Goal: Task Accomplishment & Management: Complete application form

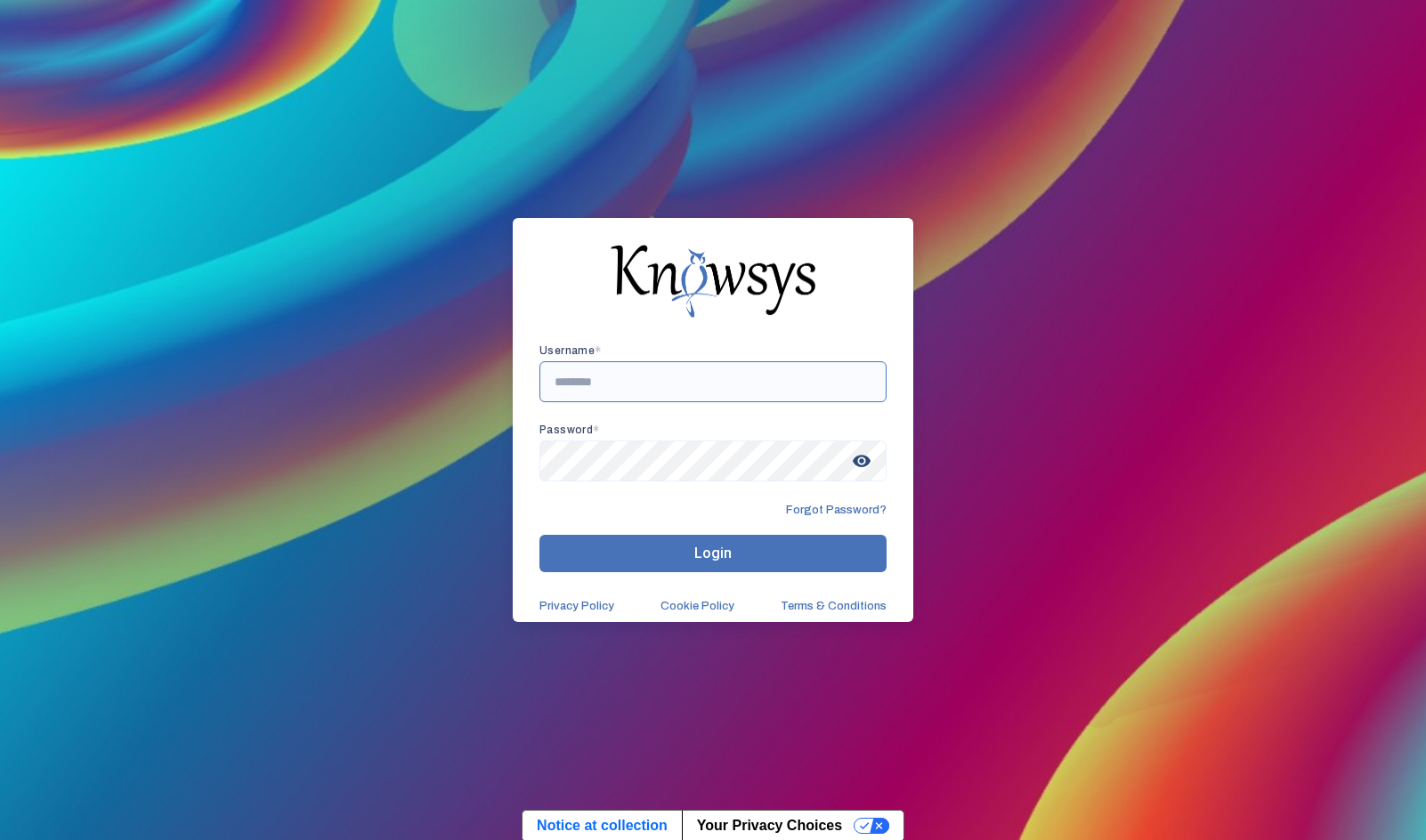
click at [662, 374] on input "text" at bounding box center [713, 382] width 347 height 41
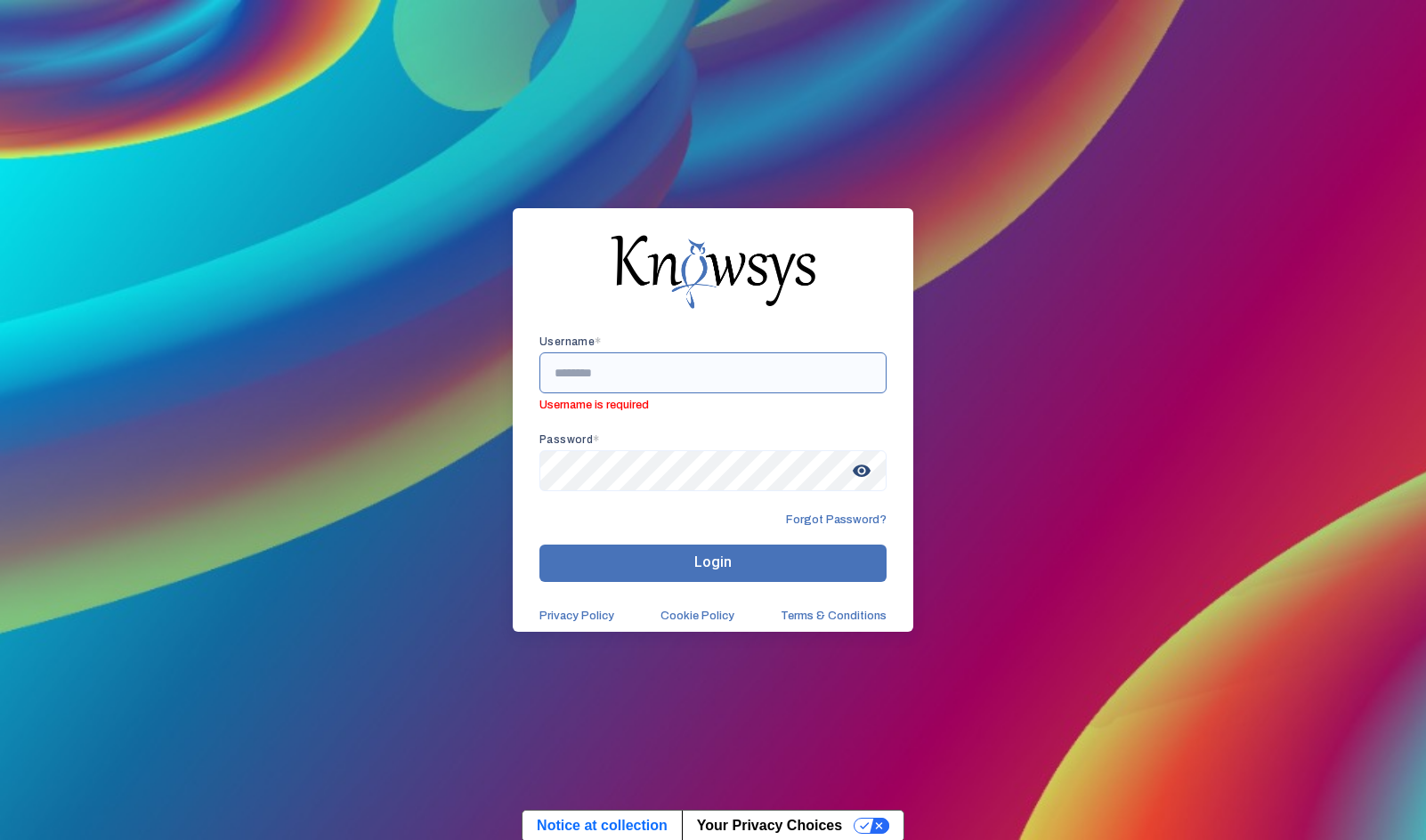
click at [603, 372] on input "text" at bounding box center [713, 373] width 347 height 41
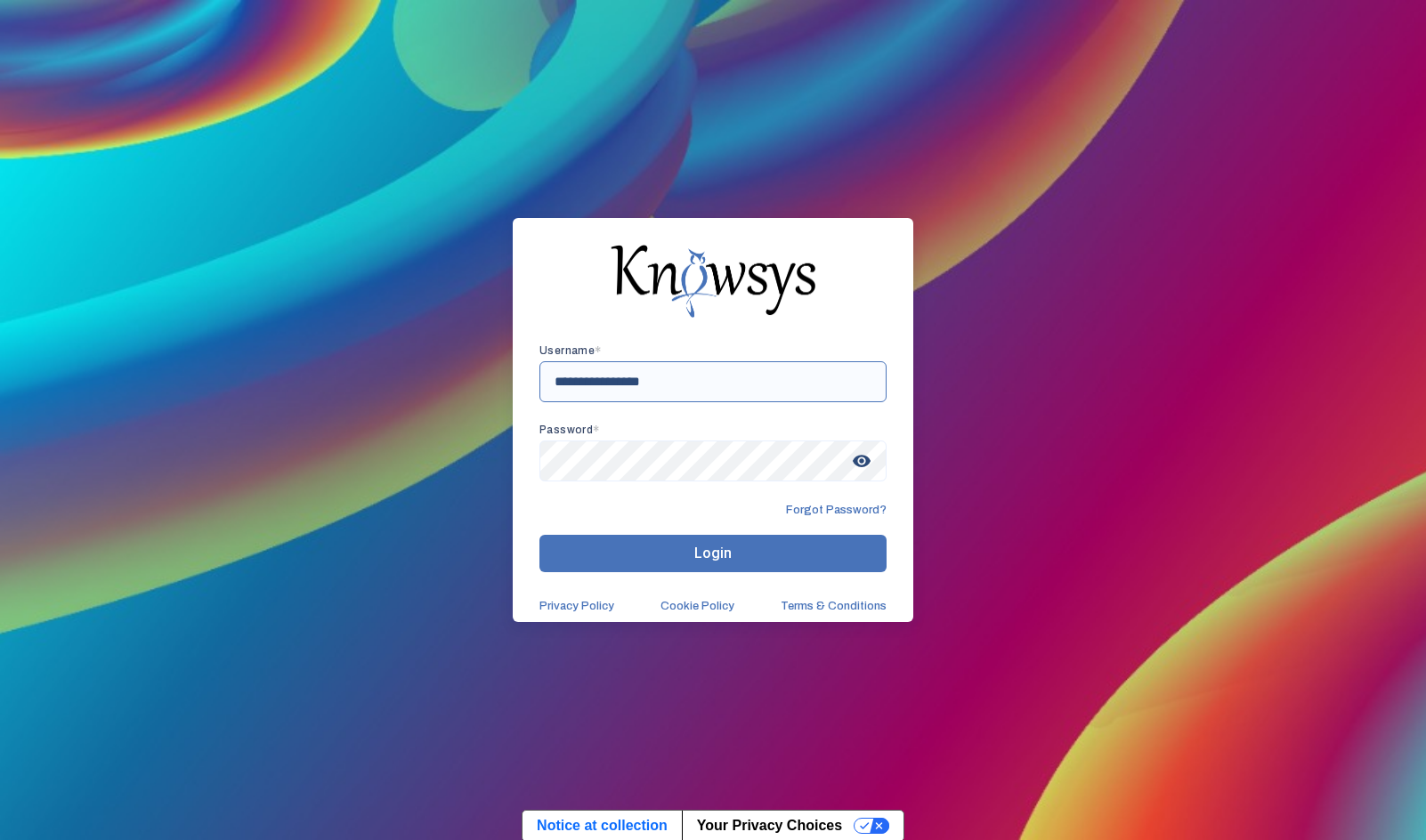
type input "**********"
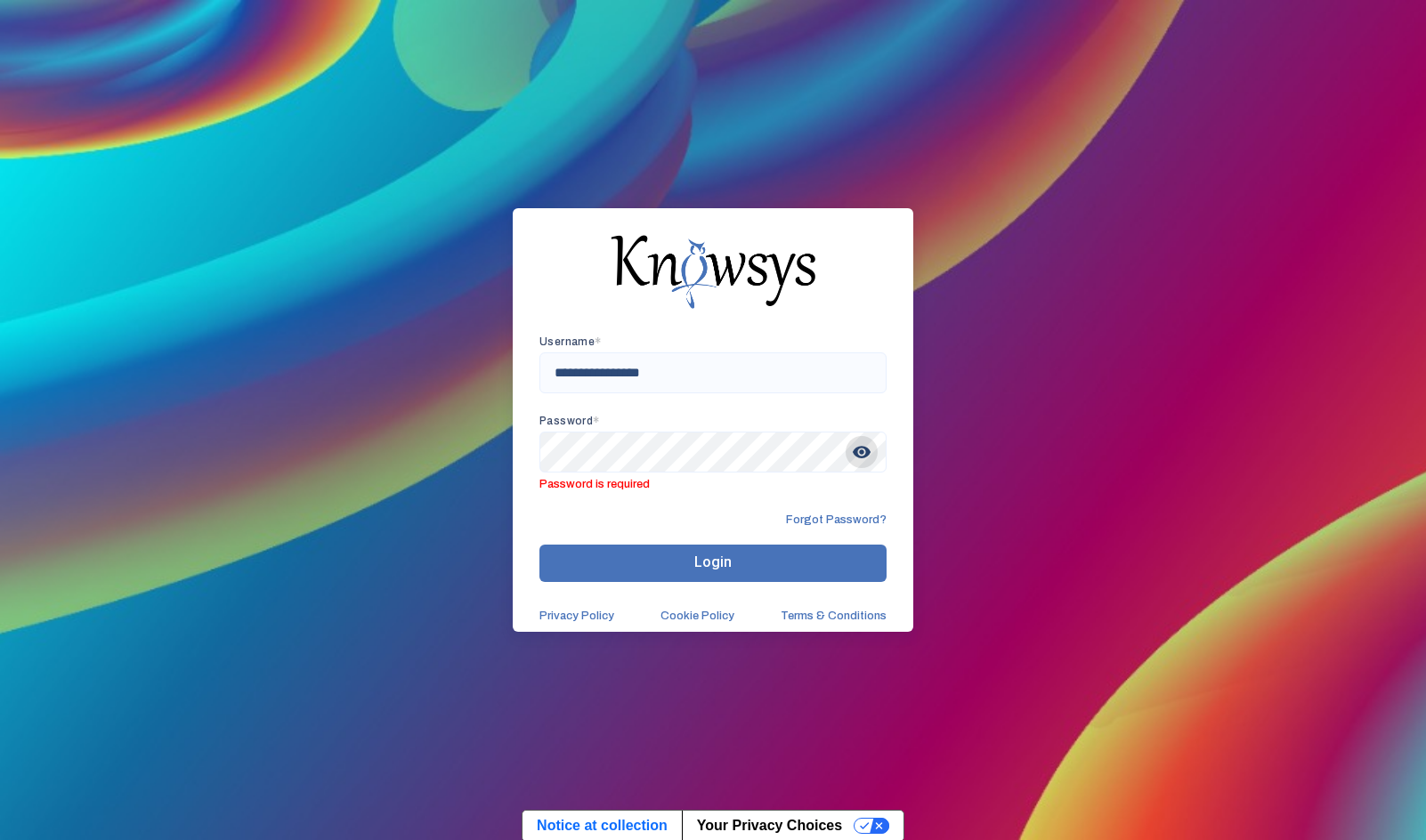
click at [875, 460] on div "visibility" at bounding box center [713, 452] width 347 height 41
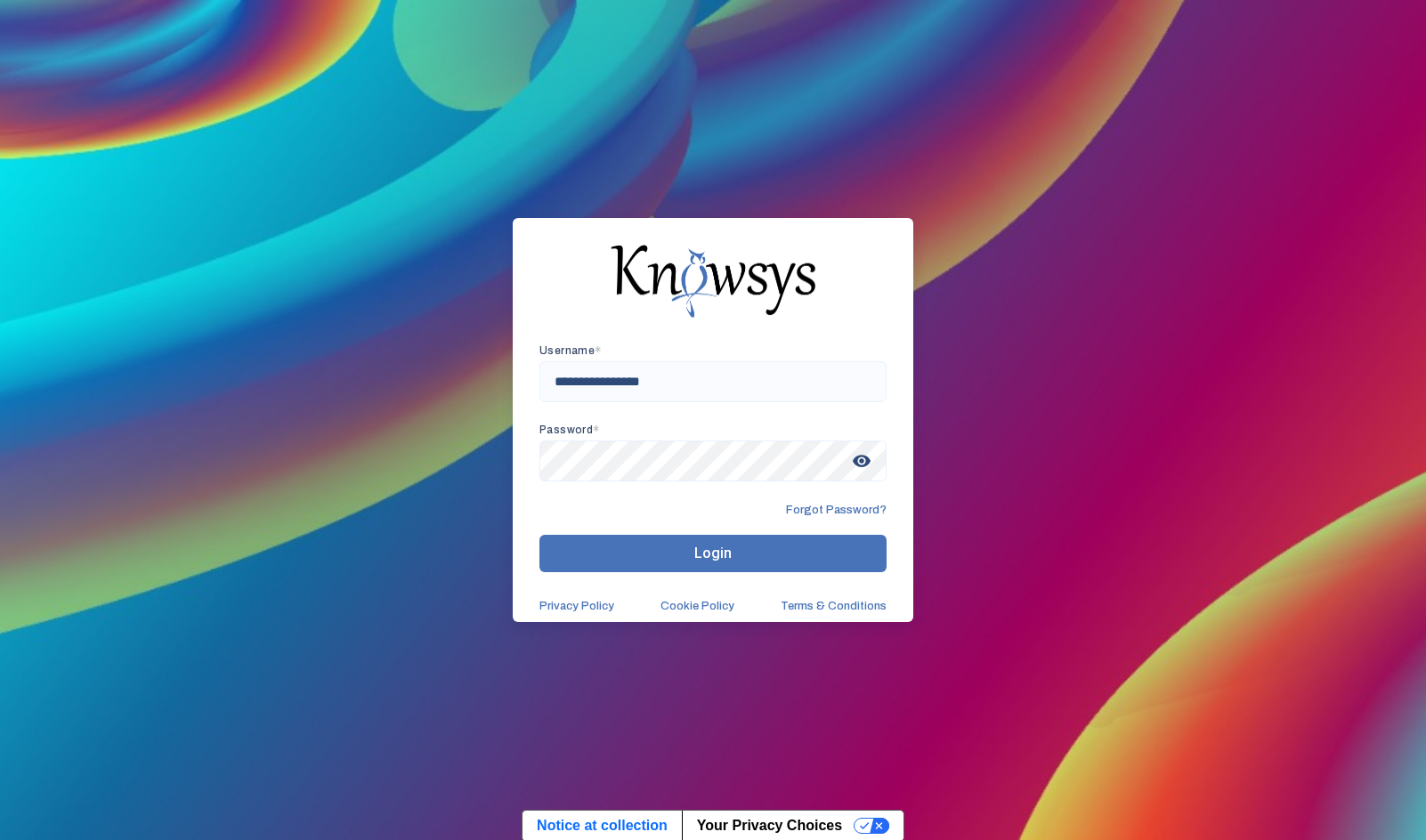
click at [855, 464] on span "visibility" at bounding box center [862, 461] width 32 height 32
click at [540, 535] on button "Login" at bounding box center [713, 553] width 347 height 37
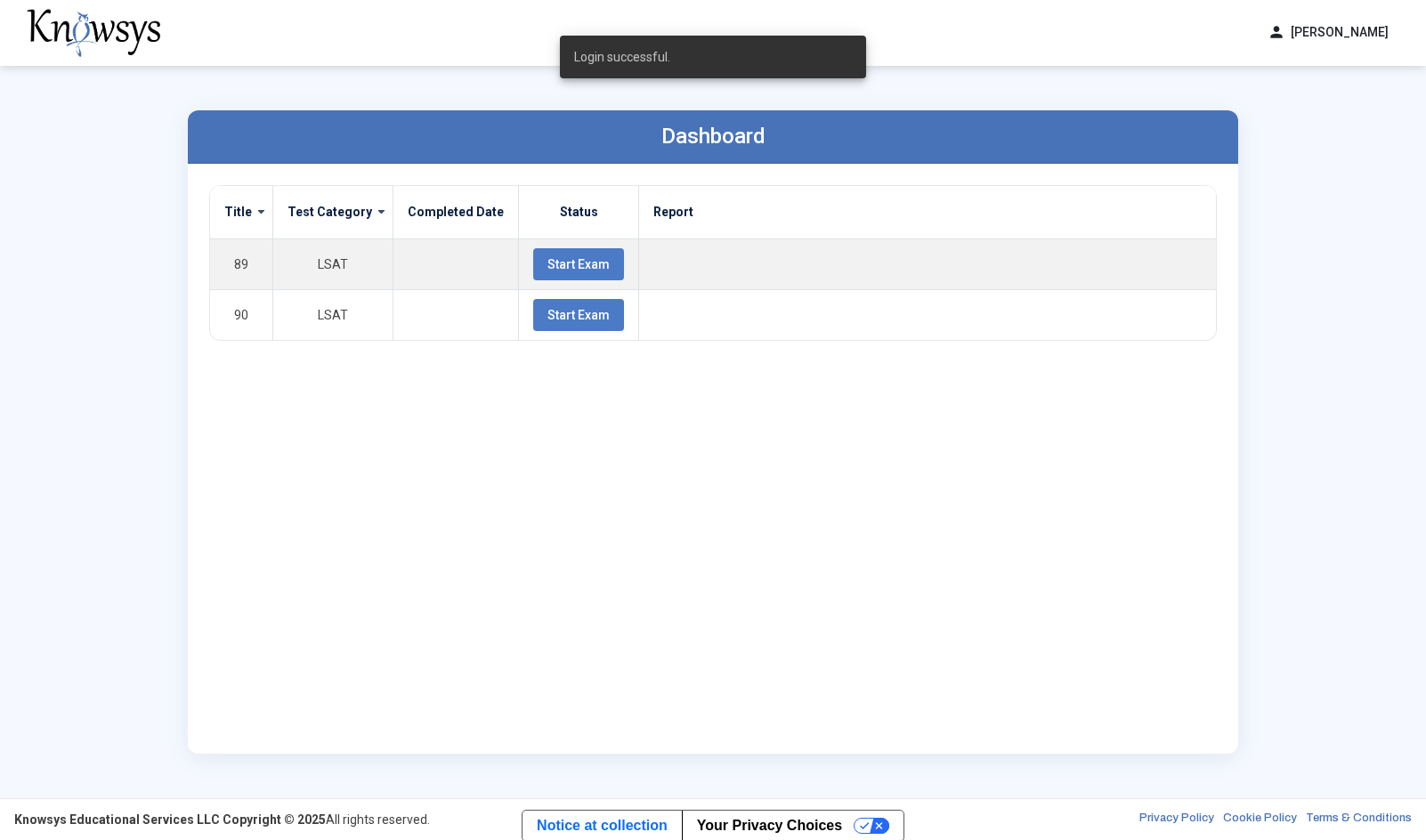
click at [492, 582] on div "Title Test Category Completed Date Status Report 89 LSAT Start Exam 90 LSAT Sta…" at bounding box center [712, 459] width 1007 height 548
click at [548, 261] on span "Start Exam" at bounding box center [578, 264] width 62 height 14
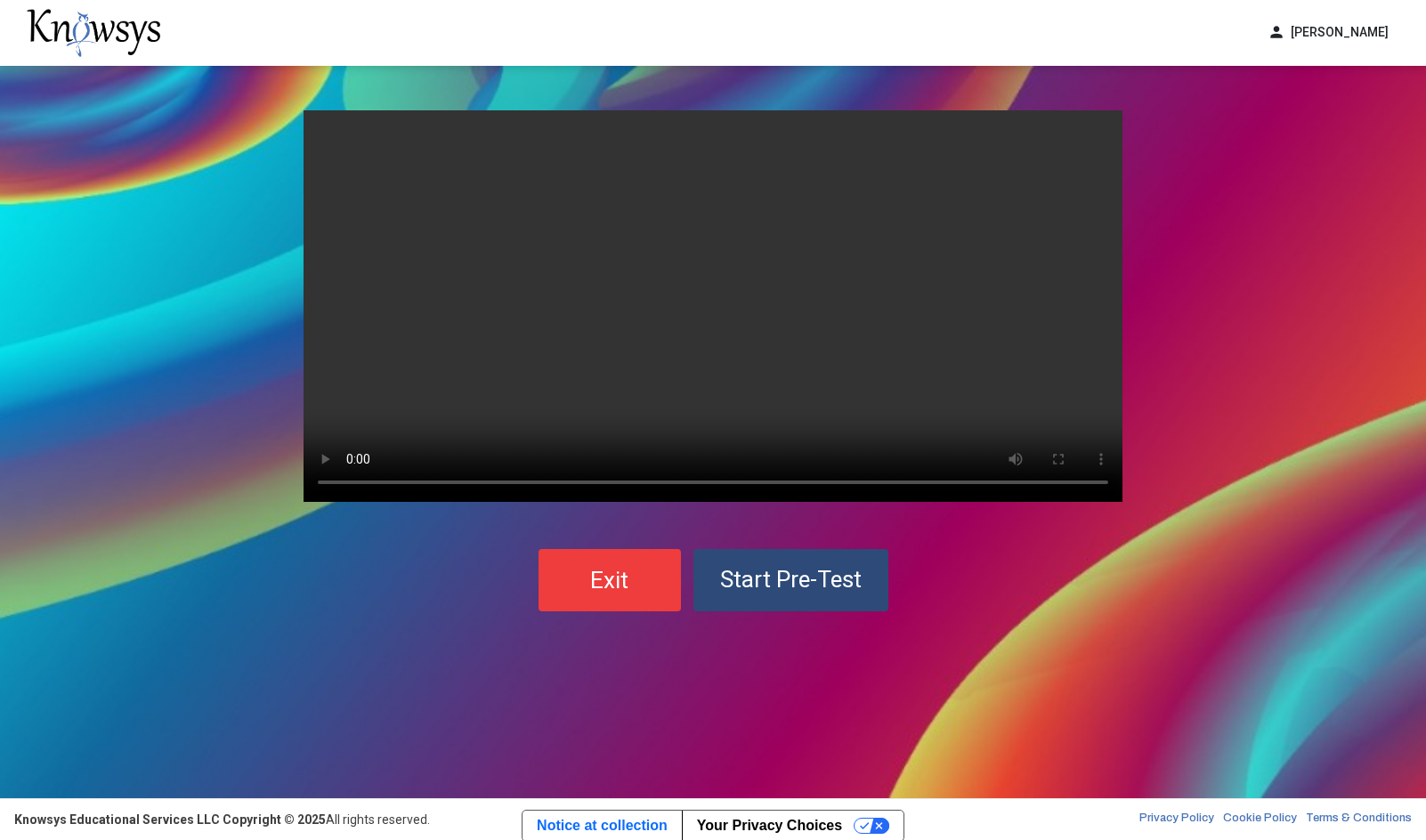
click at [109, 373] on div "Your browser does not support the video tag. Exit Start Pre-Test" at bounding box center [713, 432] width 1426 height 733
click at [791, 586] on span "Start Pre-Test" at bounding box center [791, 579] width 142 height 27
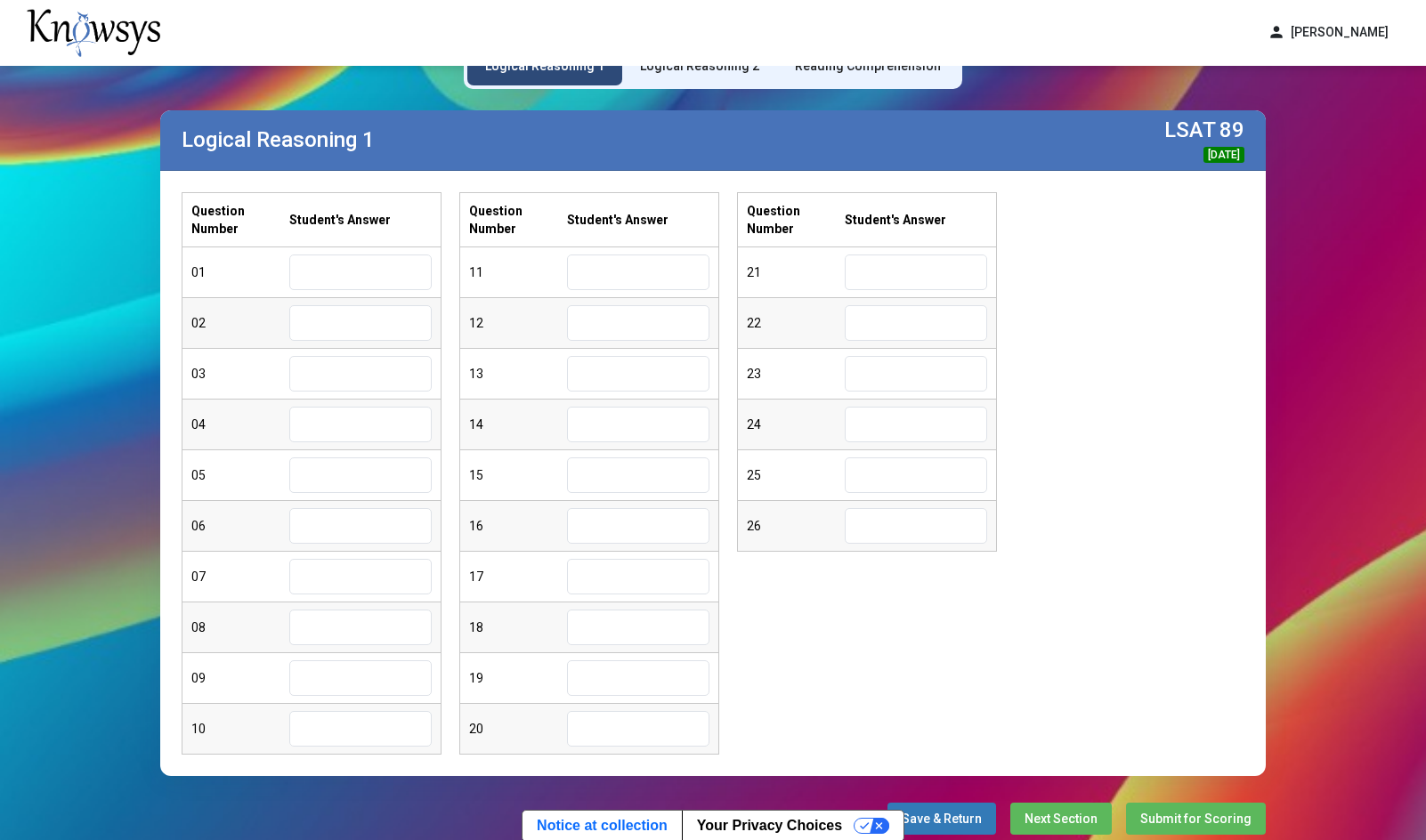
scroll to position [149, 0]
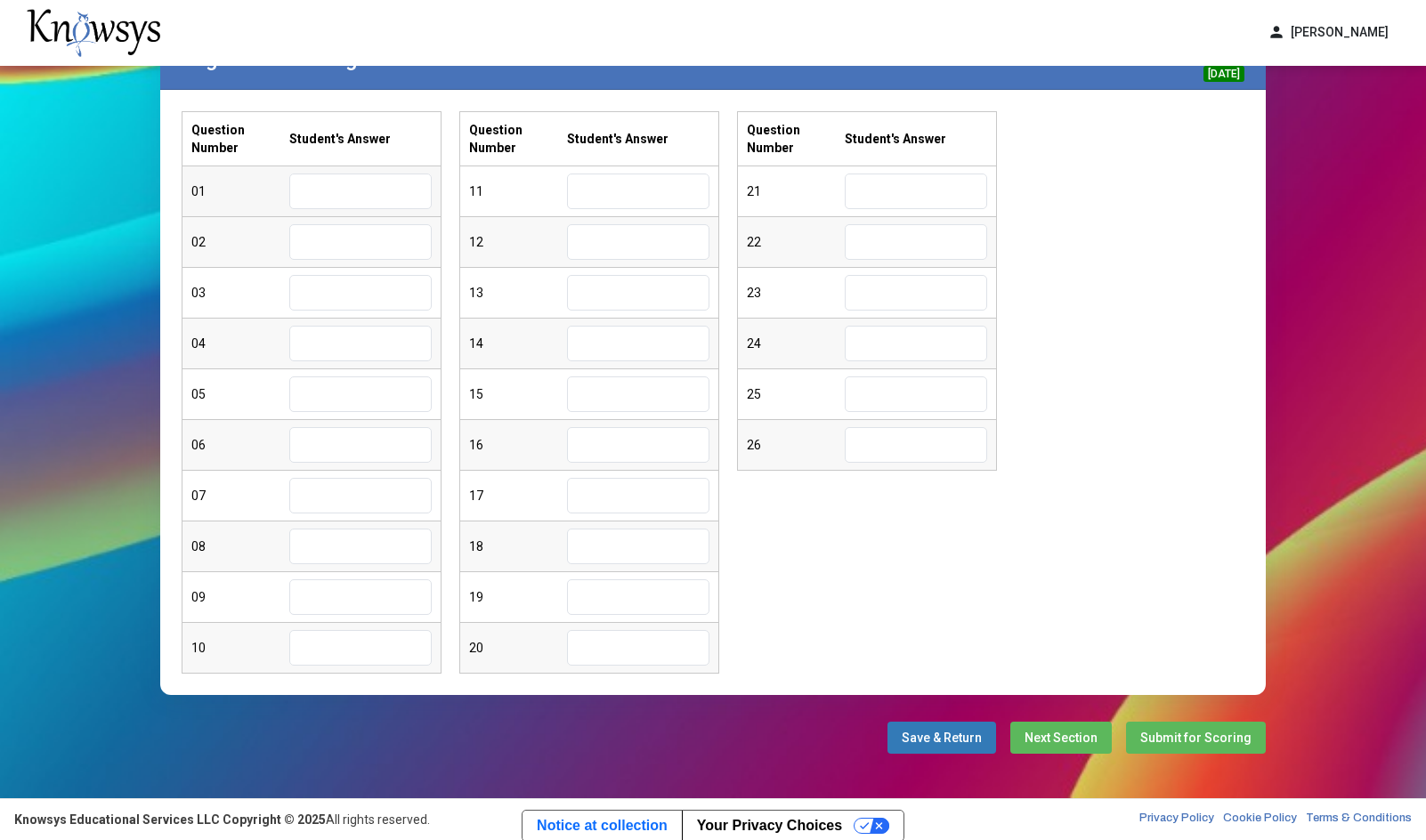
click at [345, 187] on input "text" at bounding box center [360, 191] width 143 height 35
drag, startPoint x: 287, startPoint y: 199, endPoint x: 298, endPoint y: 199, distance: 11.0
click at [287, 199] on div "01" at bounding box center [239, 191] width 97 height 18
click at [323, 192] on input "text" at bounding box center [360, 191] width 143 height 35
click at [114, 173] on div "Logical Reasoning 1 Logical Reasoning 2 Reading Comprehension Logical Reasoning…" at bounding box center [713, 357] width 1426 height 881
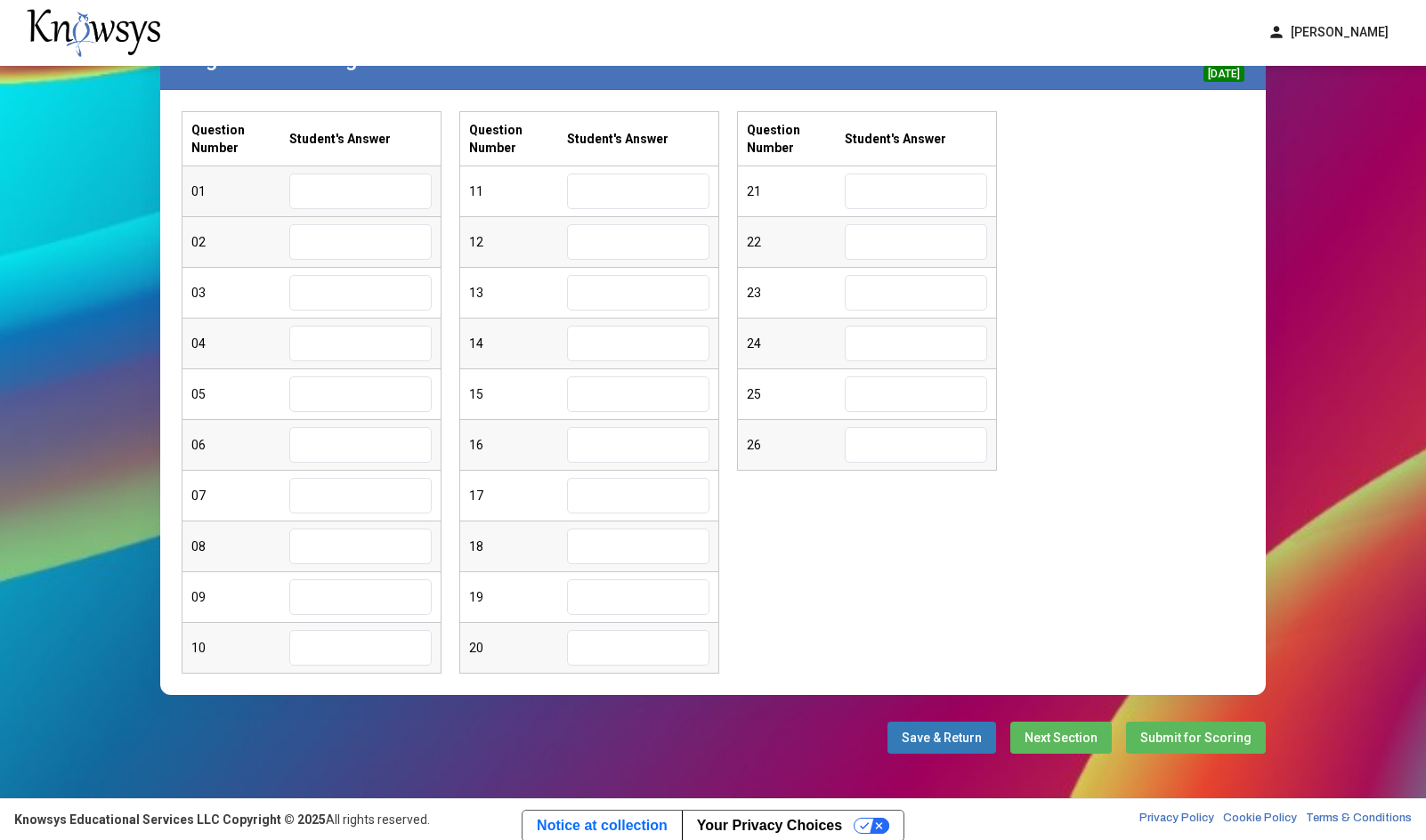
click at [356, 195] on input "text" at bounding box center [360, 191] width 143 height 35
type input "*"
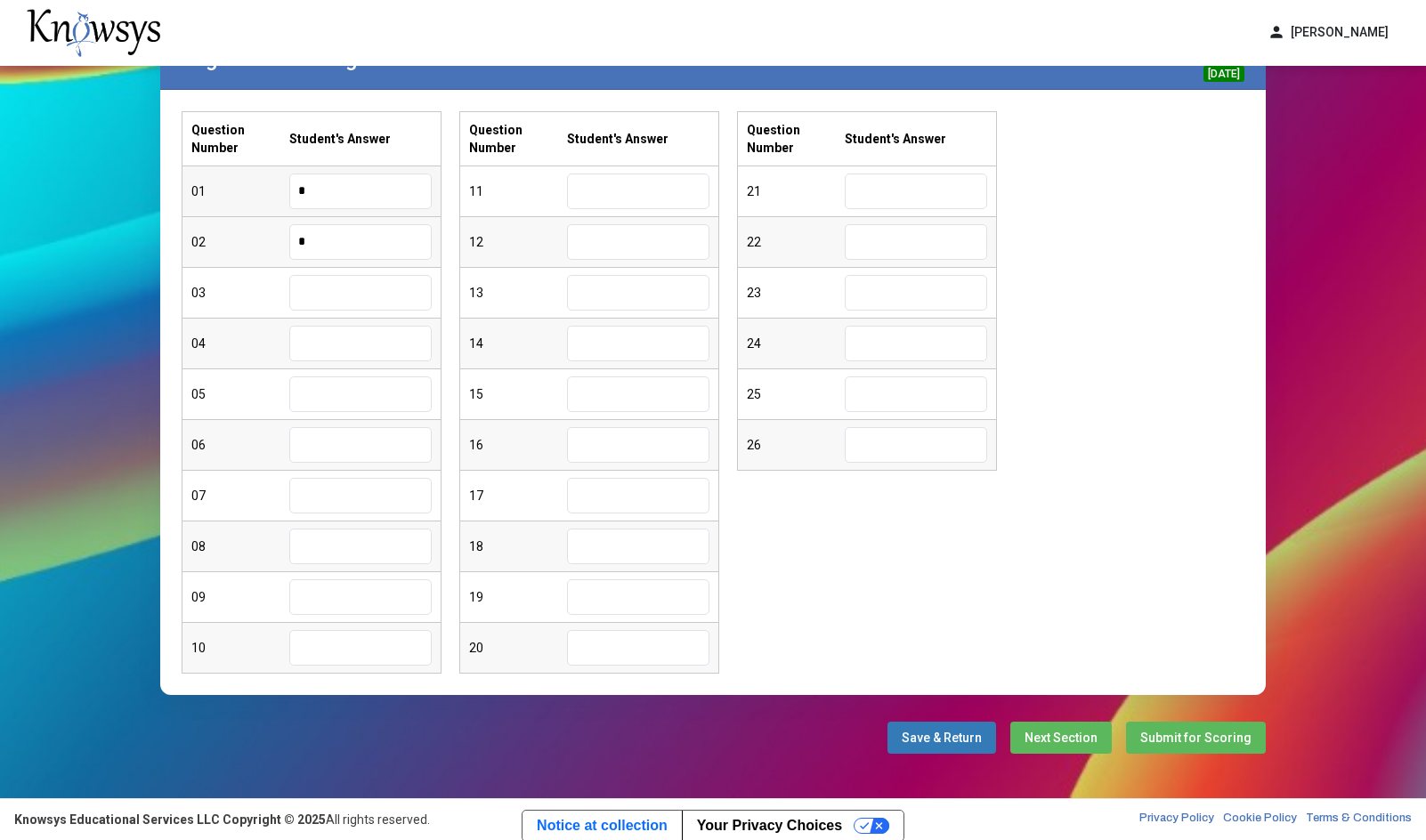
type input "*"
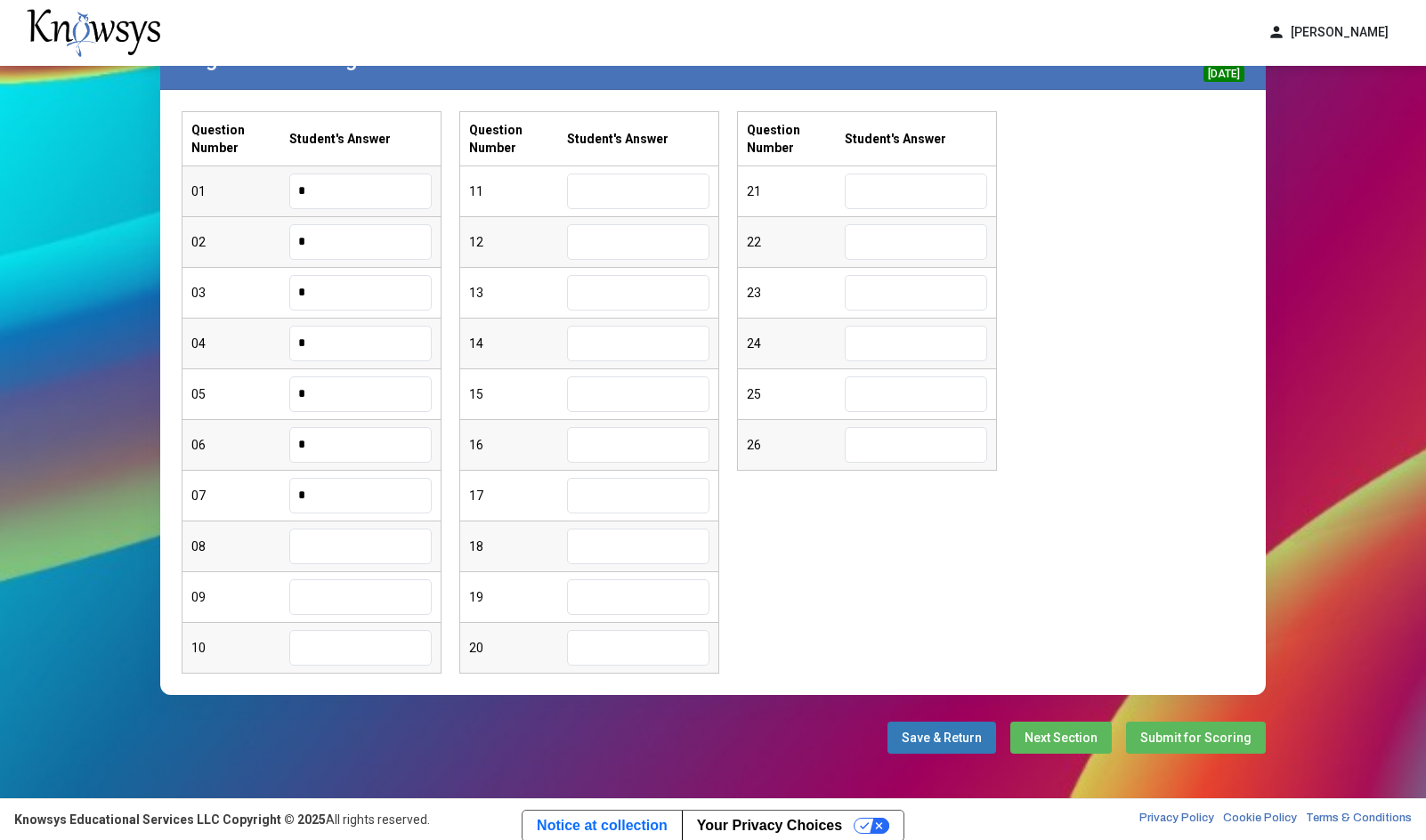
type input "*"
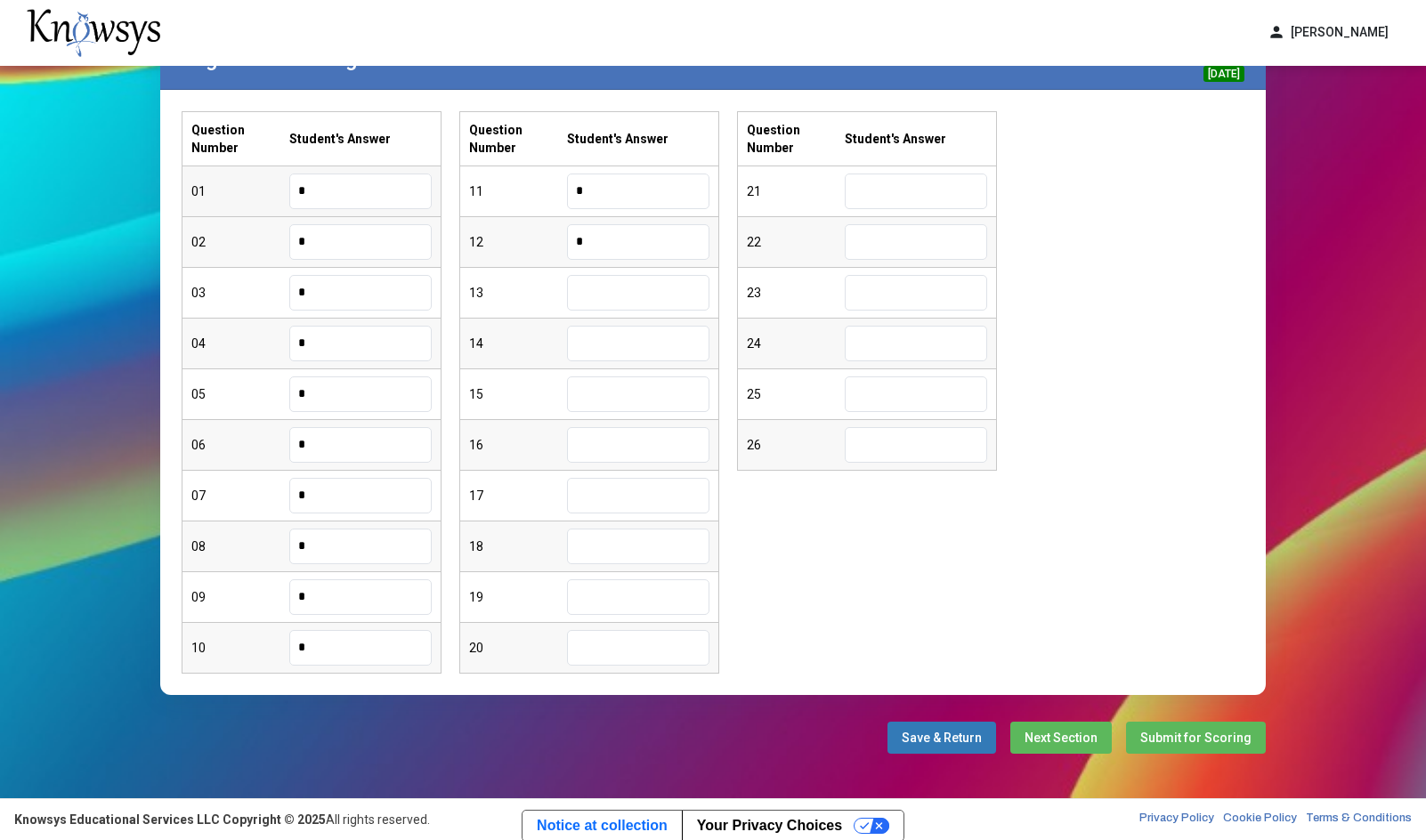
type input "*"
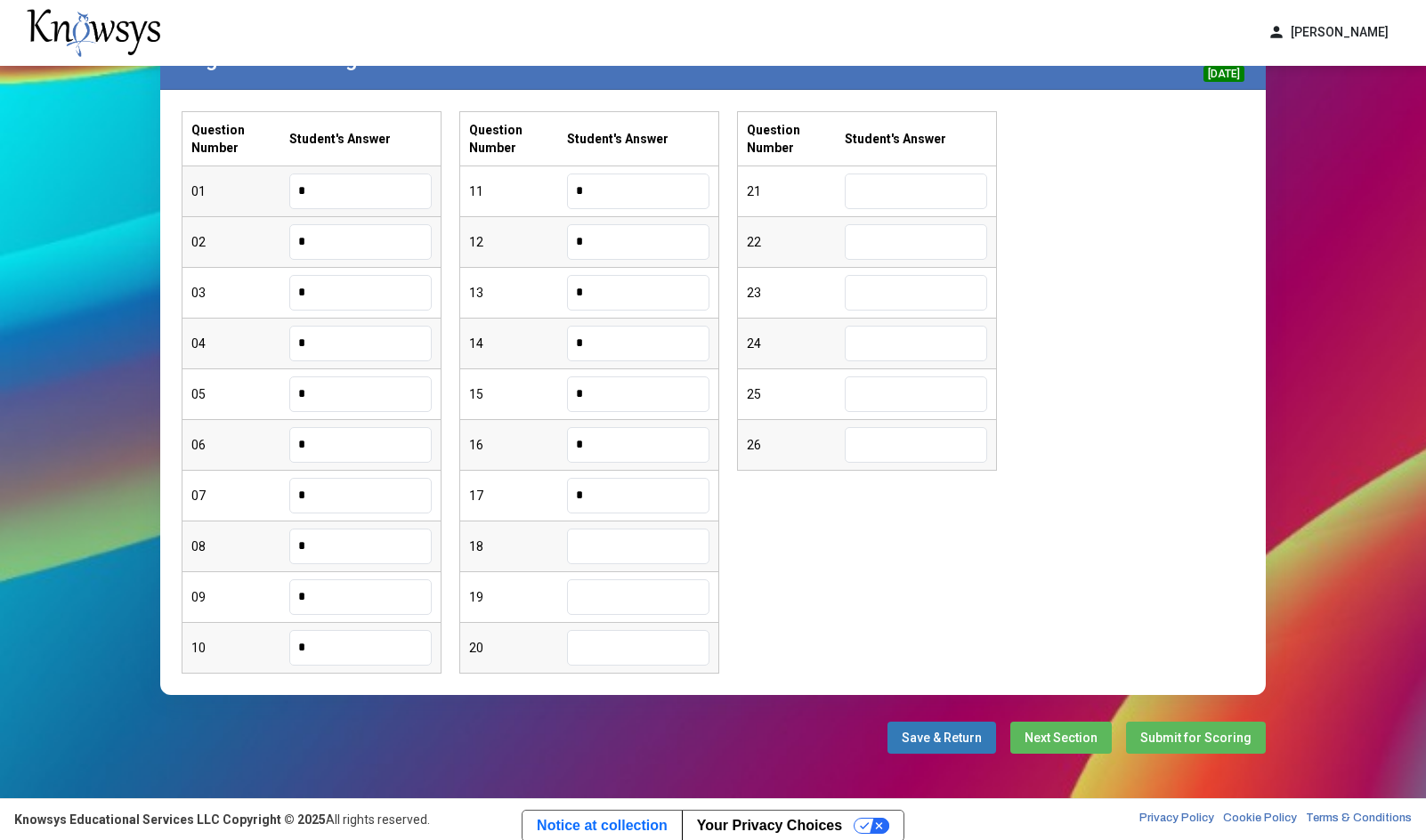
type input "*"
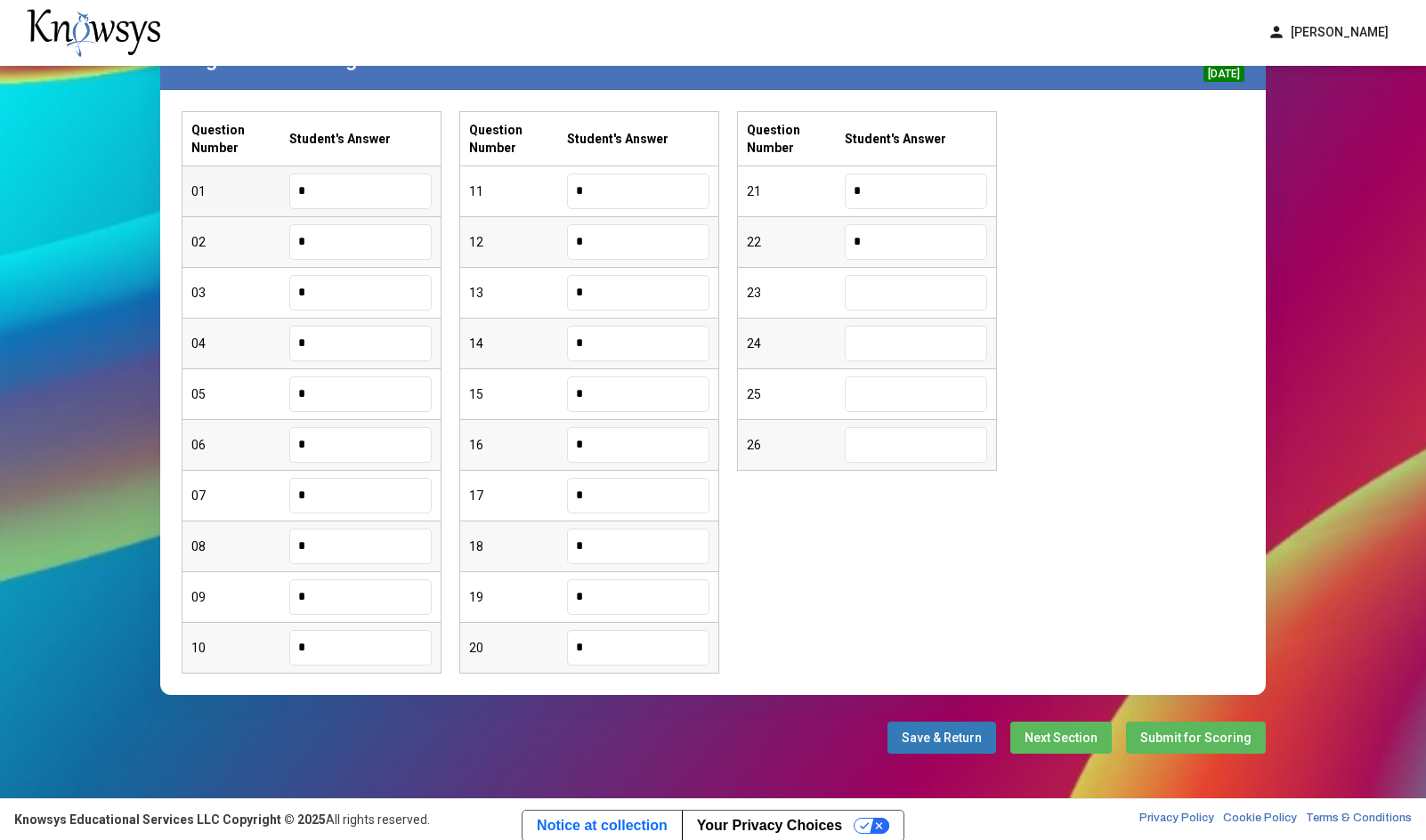
type input "*"
click at [893, 355] on input "text" at bounding box center [916, 344] width 143 height 35
type input "*"
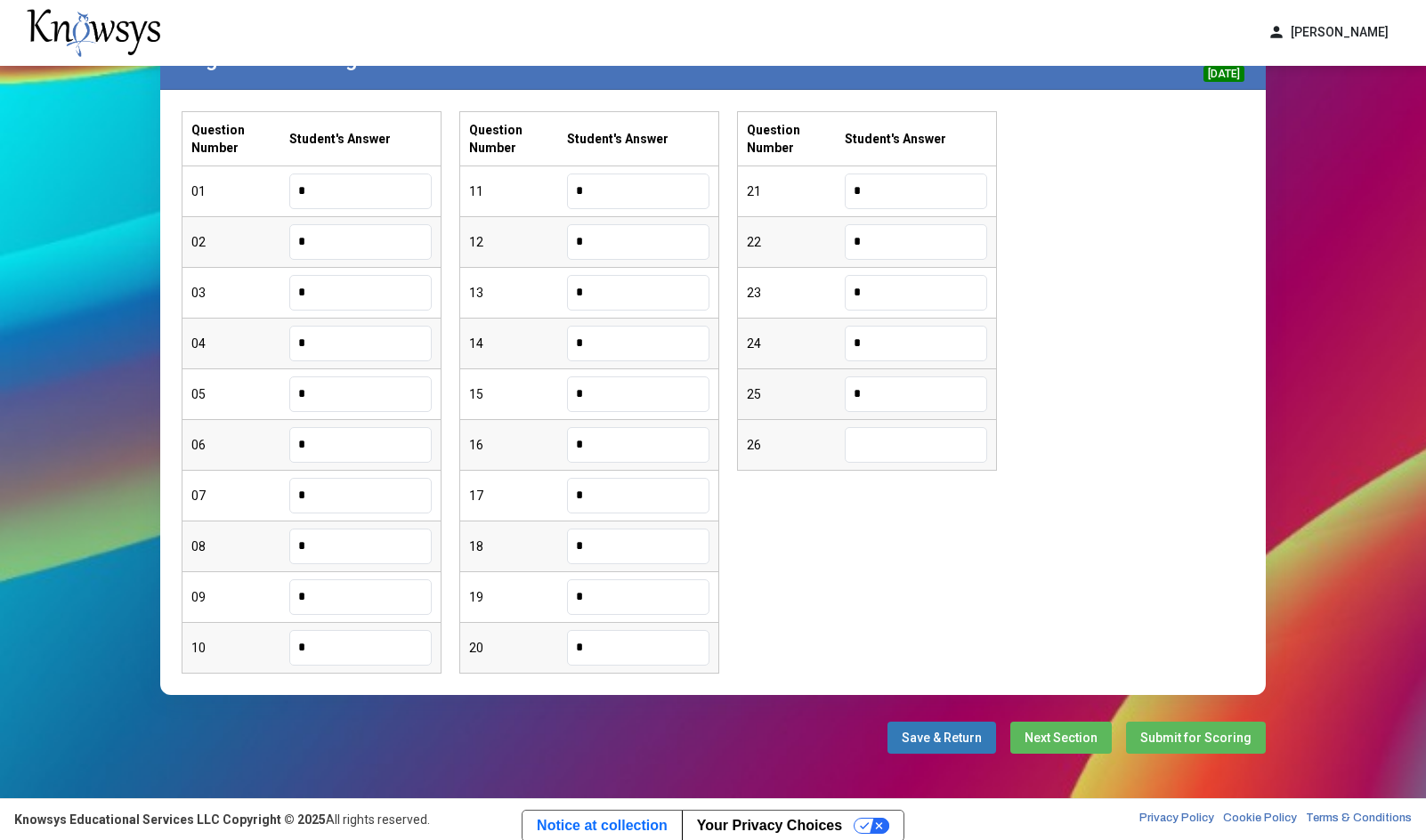
click at [883, 382] on input "*" at bounding box center [916, 394] width 143 height 35
type input "*"
click at [1057, 743] on span "Next Section" at bounding box center [1061, 738] width 73 height 14
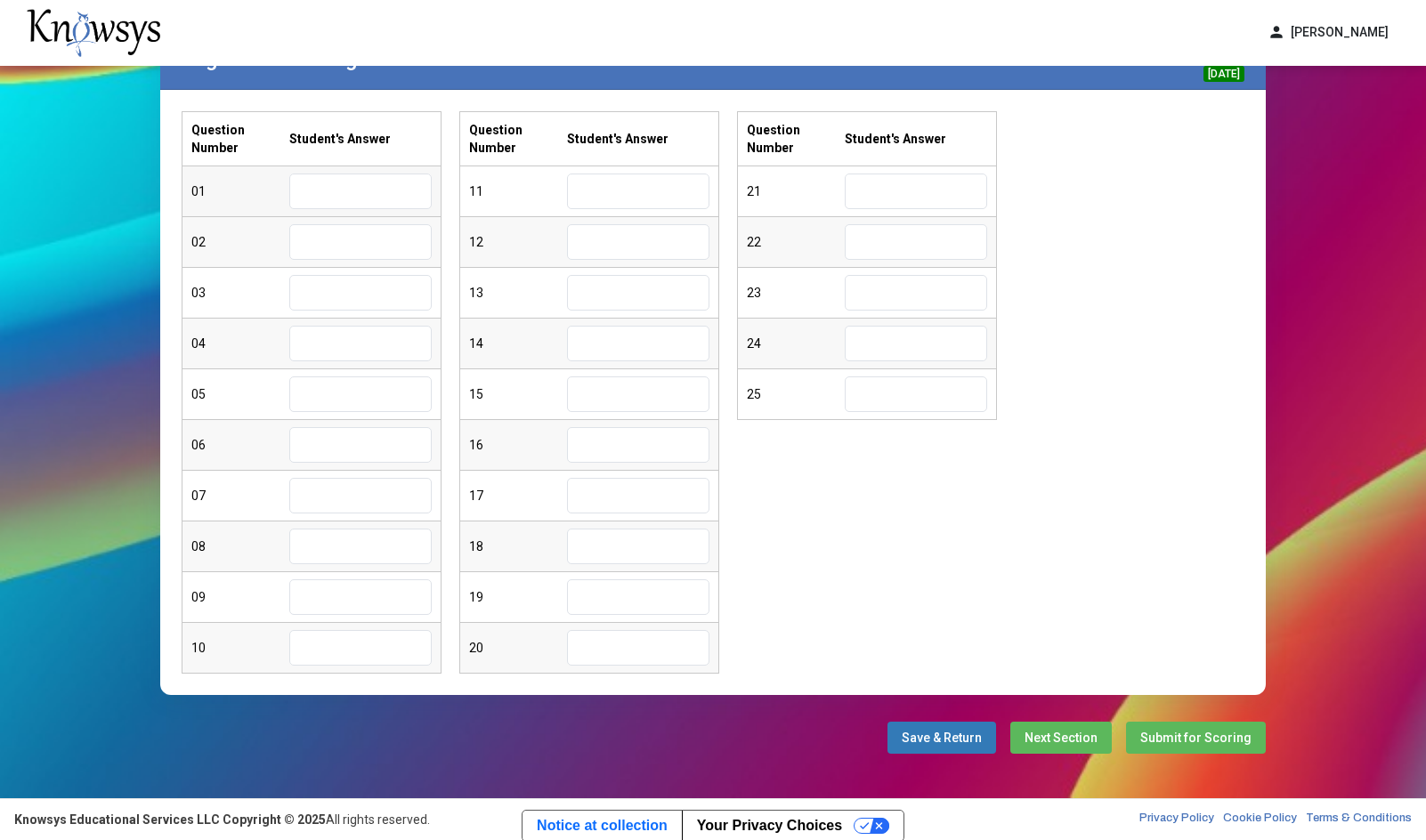
click at [365, 188] on input "text" at bounding box center [360, 191] width 143 height 35
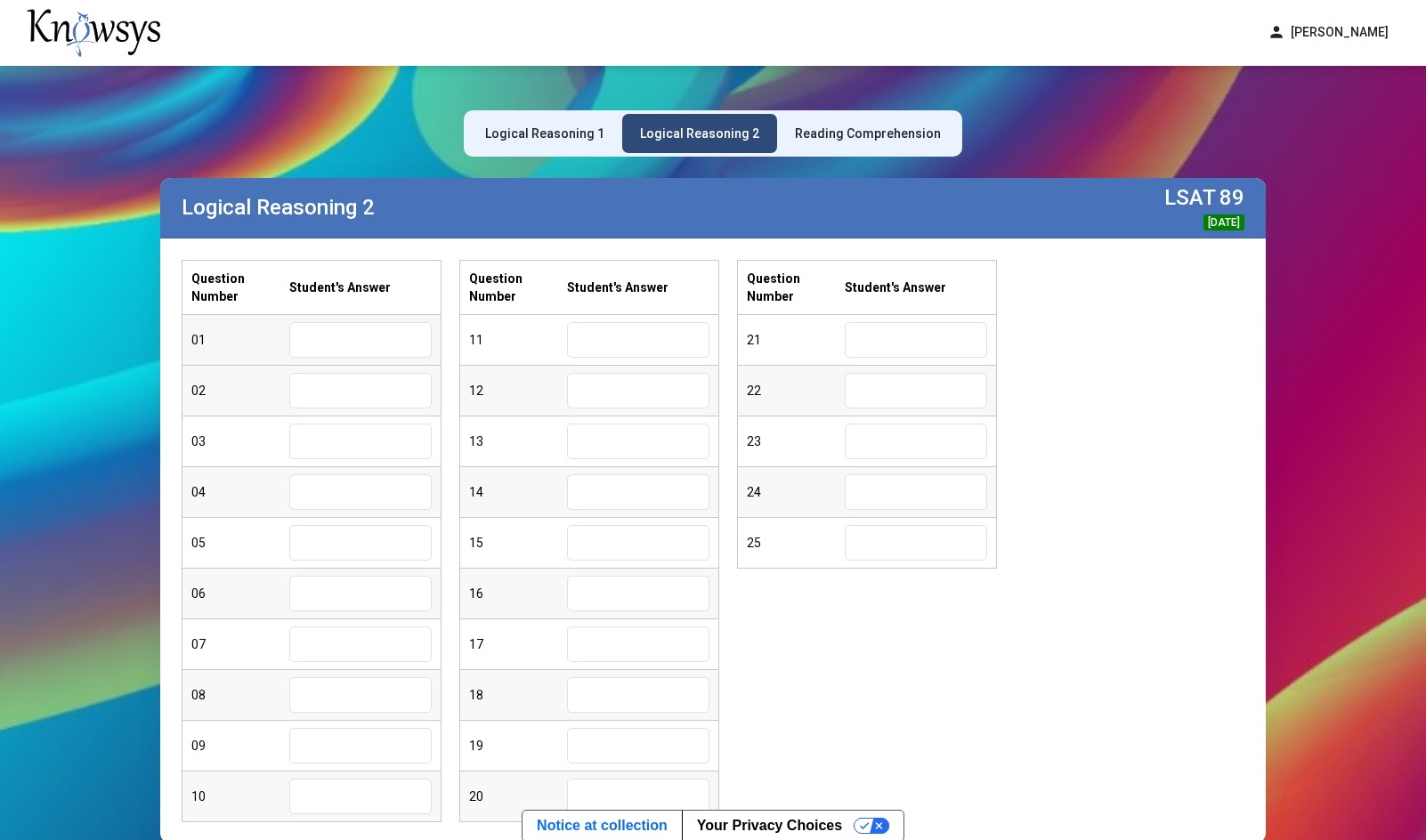
click at [374, 342] on input "text" at bounding box center [360, 340] width 143 height 35
type input "*"
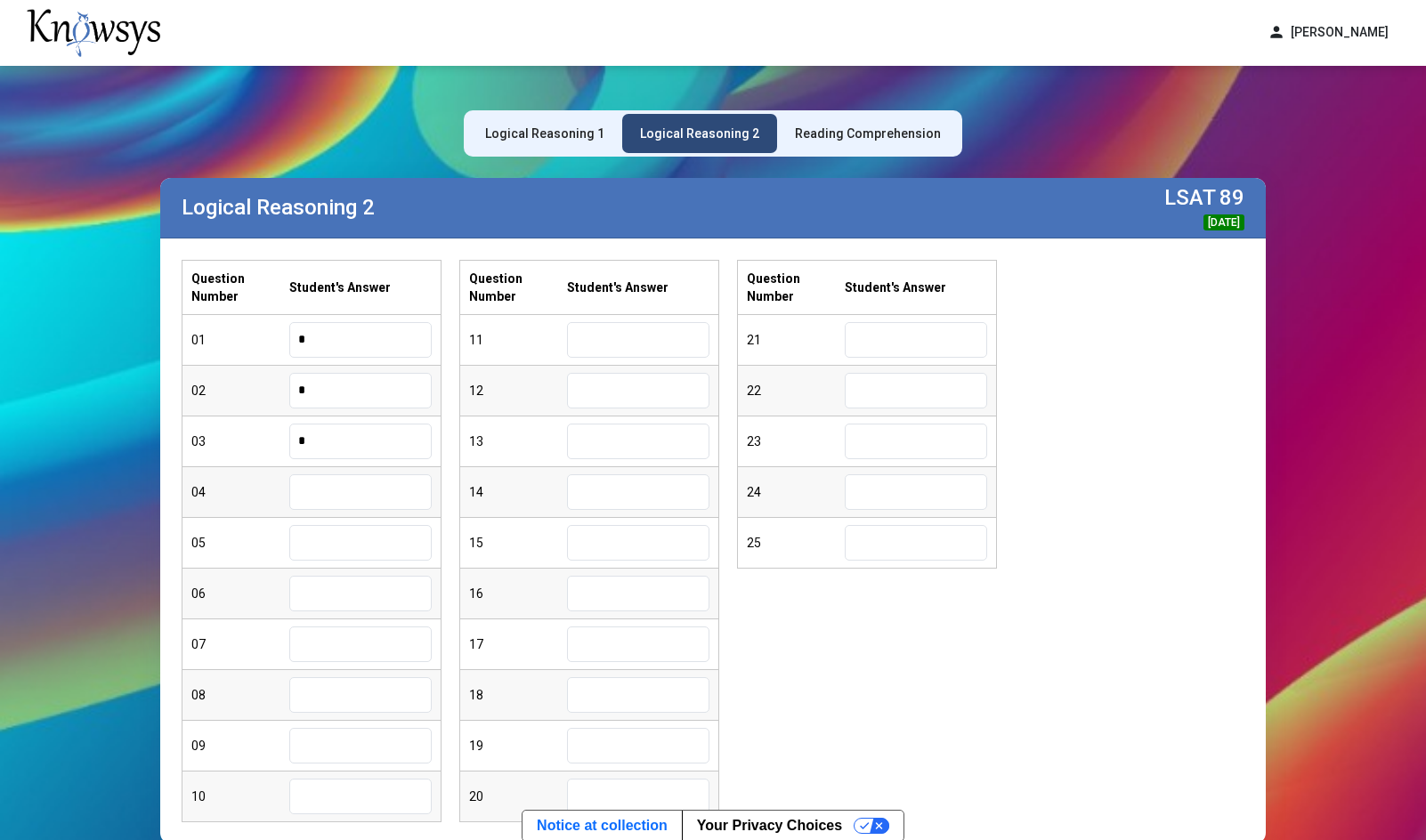
click at [412, 512] on div "04" at bounding box center [311, 492] width 258 height 51
click at [389, 486] on input "text" at bounding box center [360, 492] width 143 height 35
type input "*"
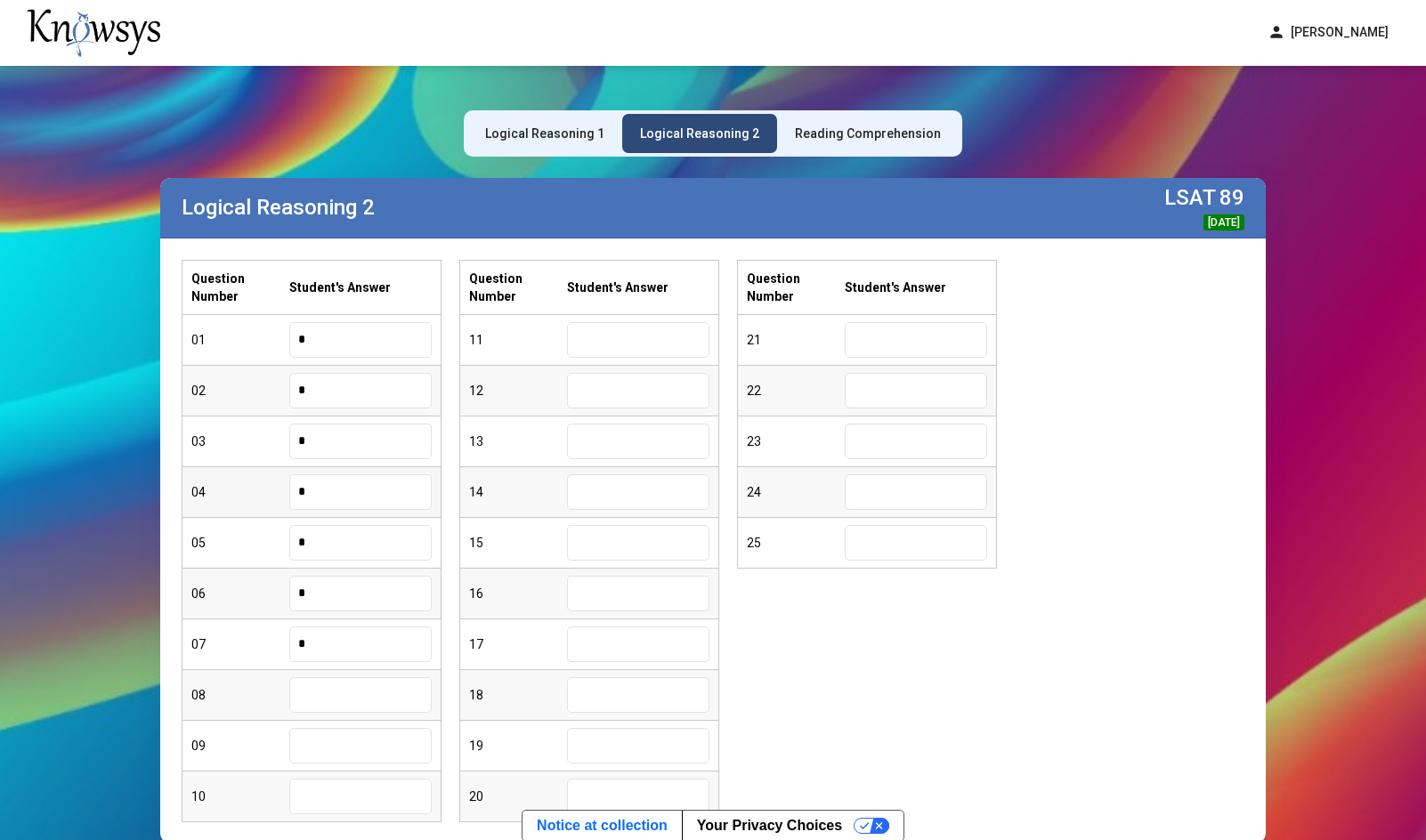
type input "*"
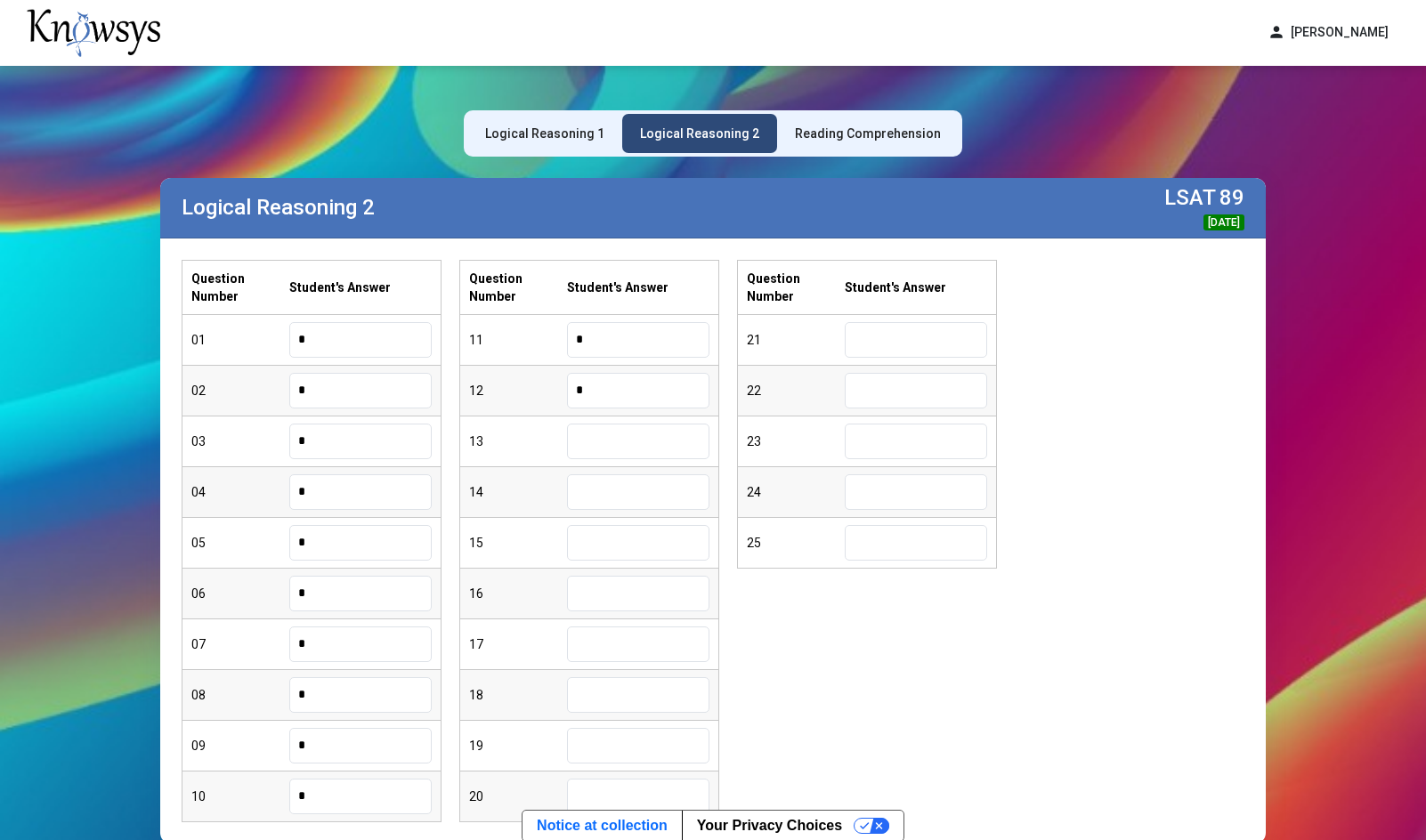
type input "*"
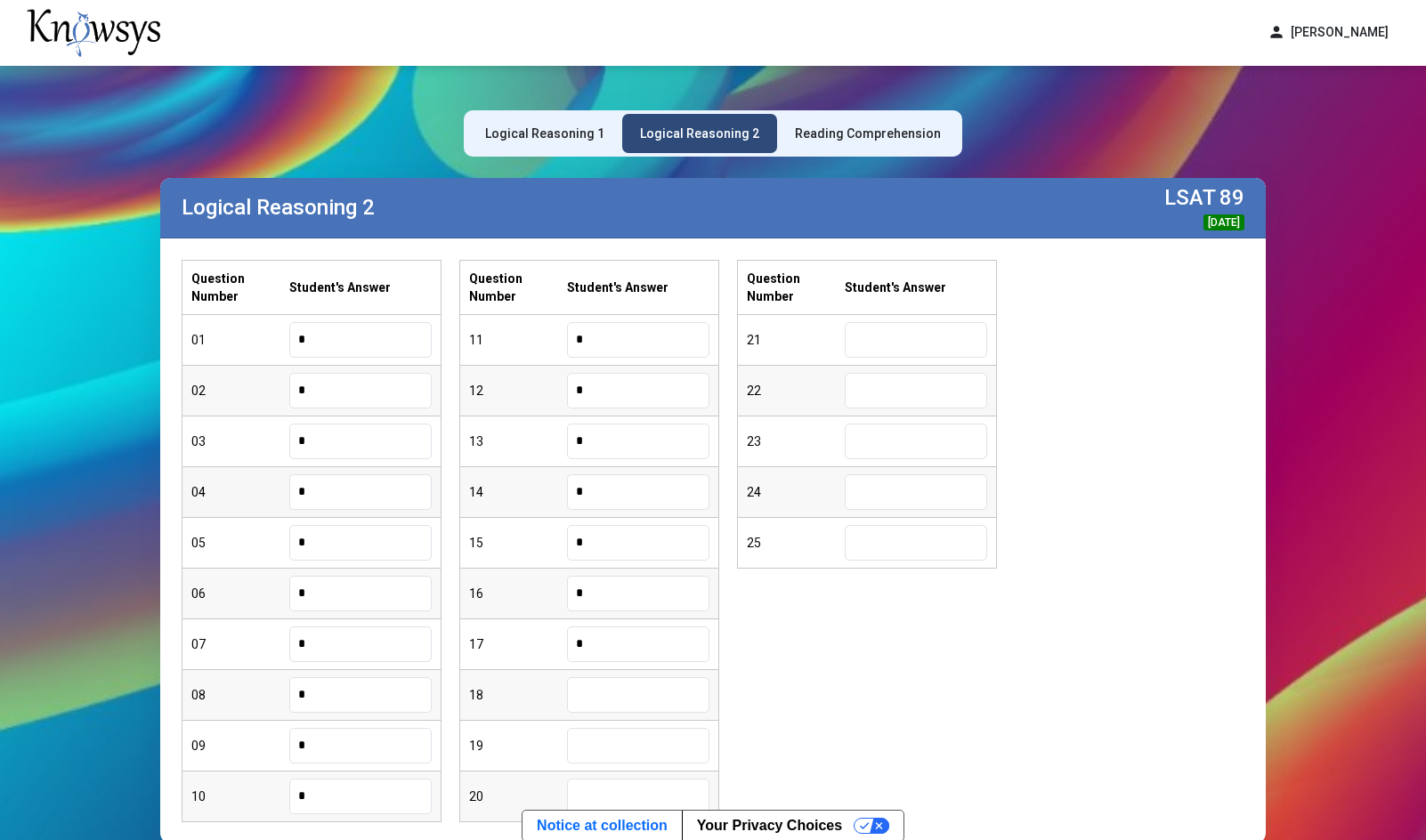
type input "*"
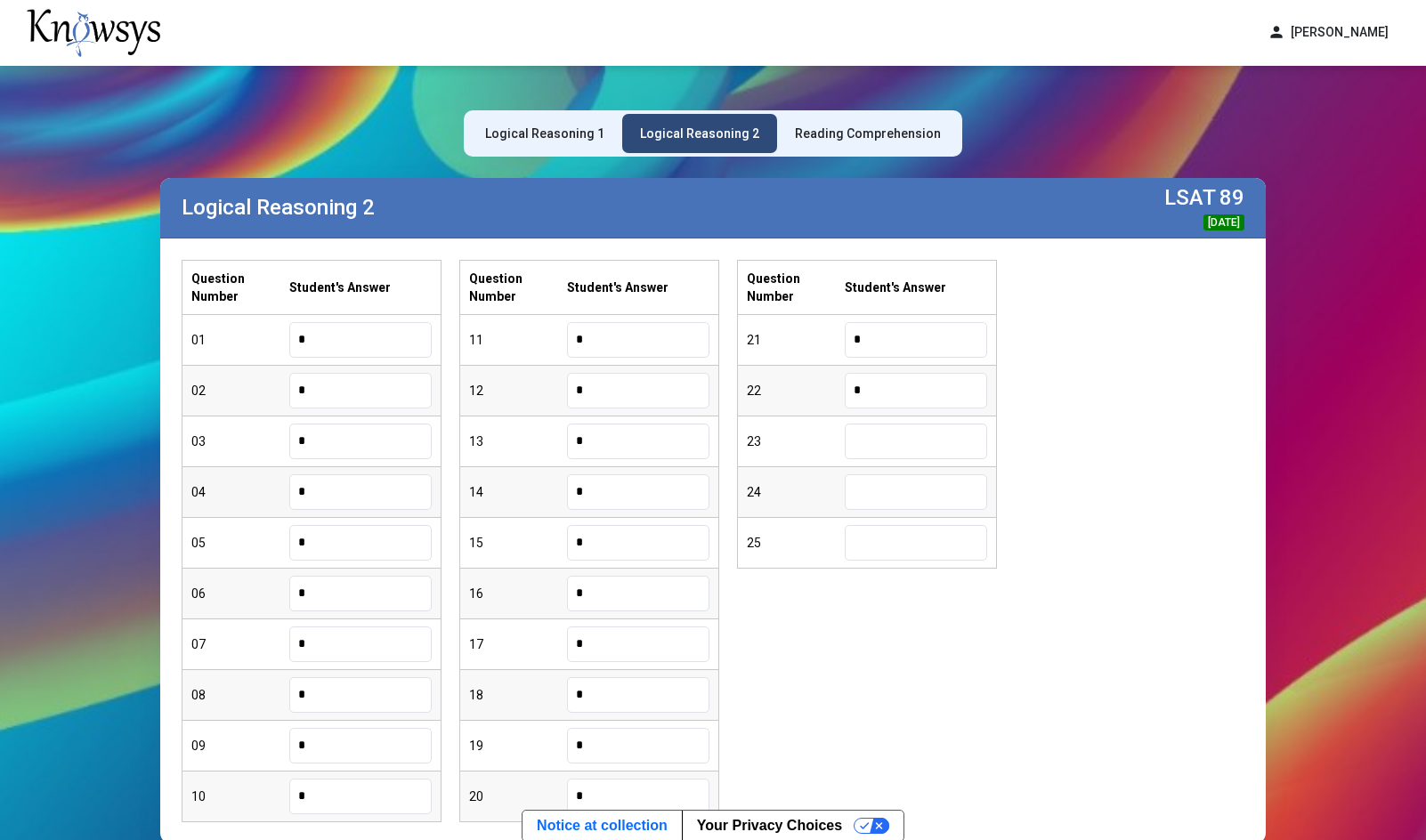
type input "*"
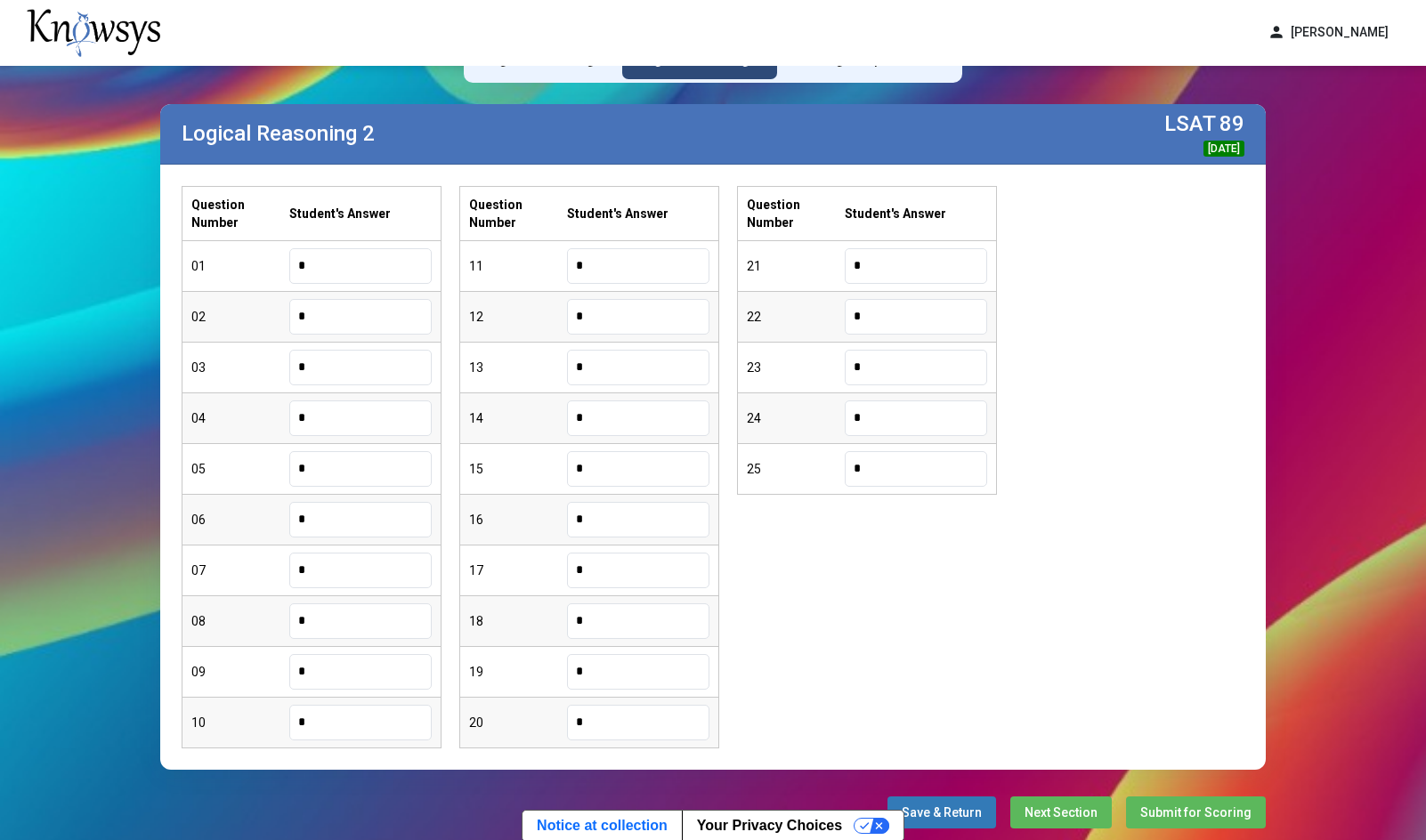
scroll to position [149, 0]
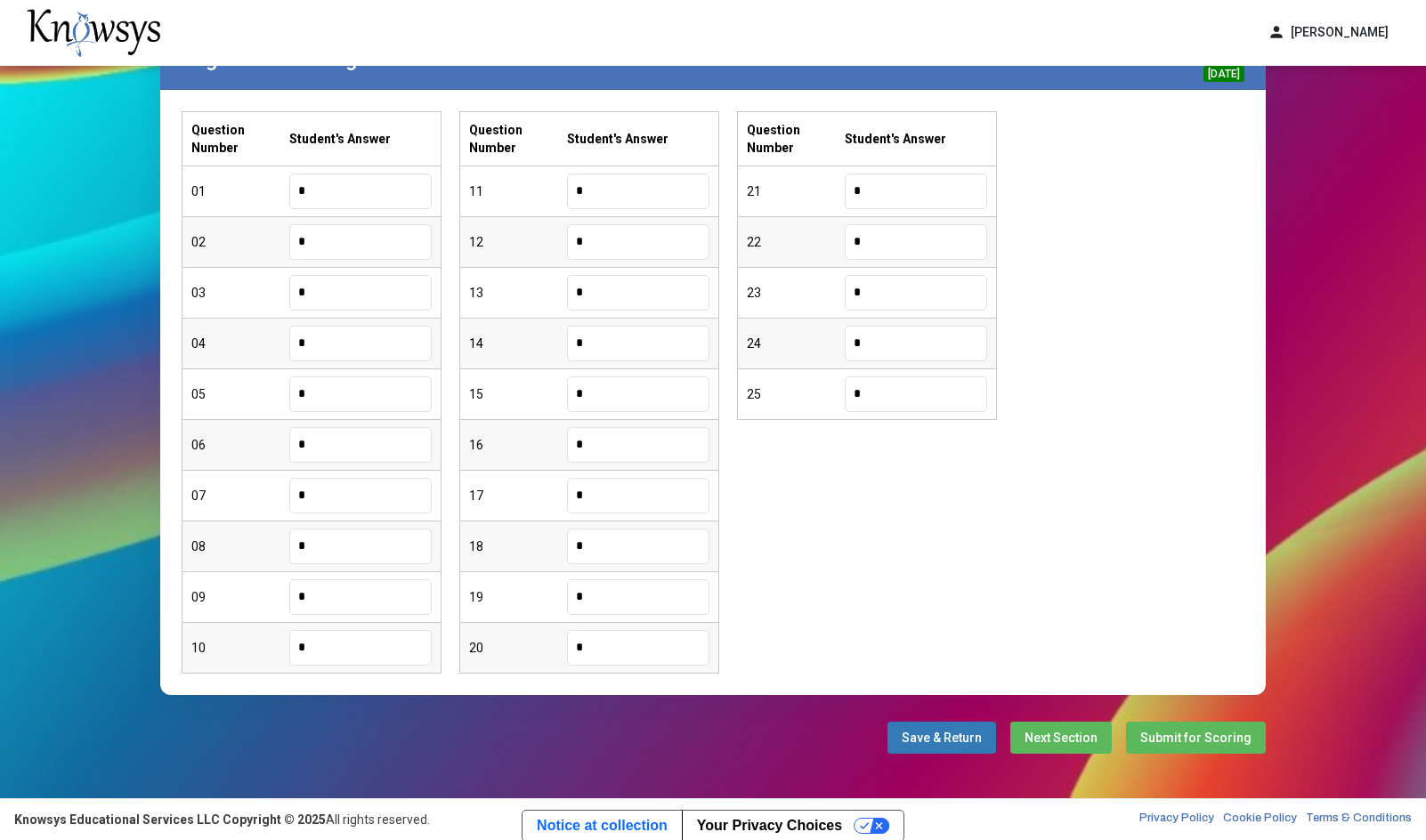
type input "*"
click at [1026, 743] on span "Next Section" at bounding box center [1061, 738] width 73 height 14
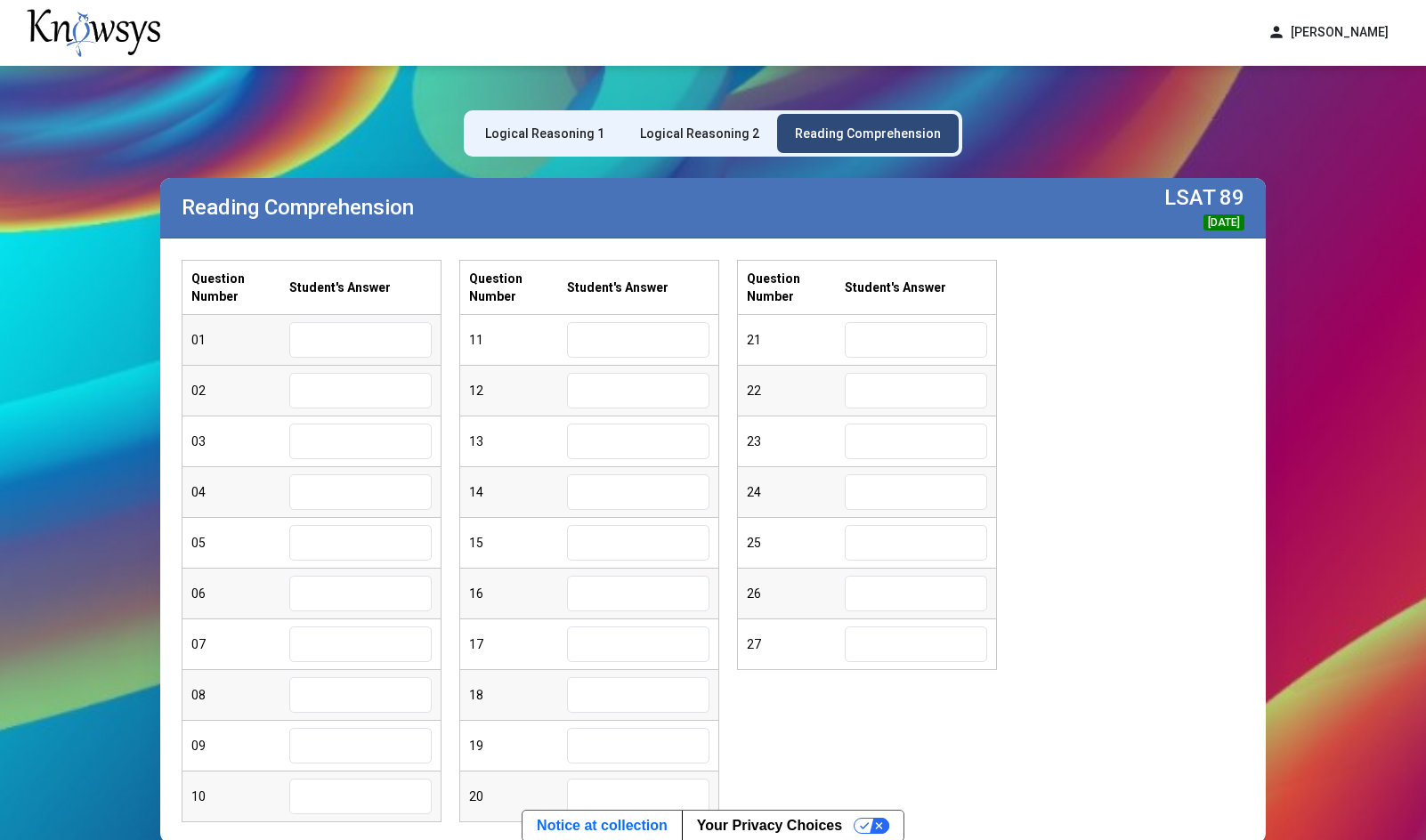
click at [342, 351] on input "text" at bounding box center [360, 340] width 143 height 35
type input "*"
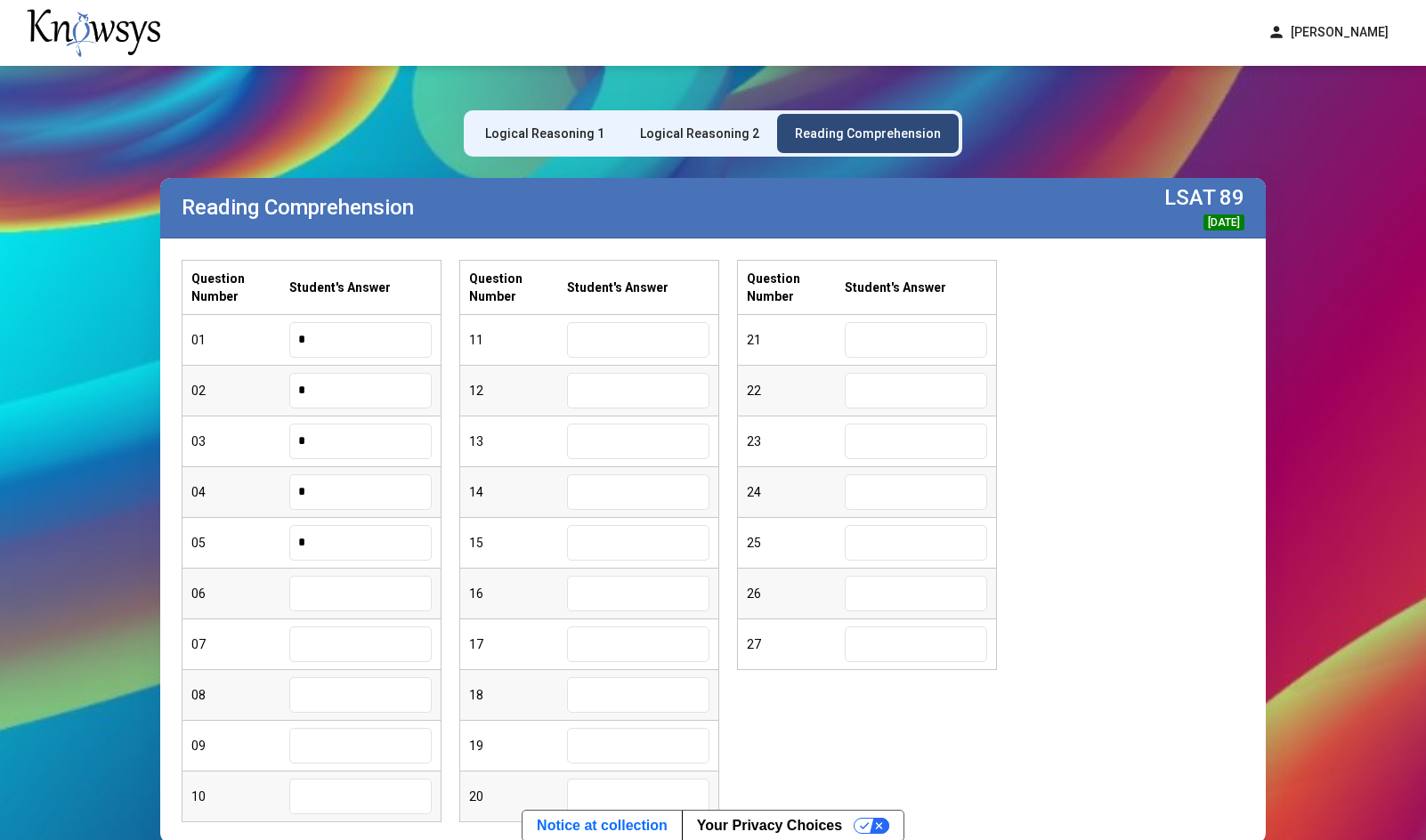
type input "*"
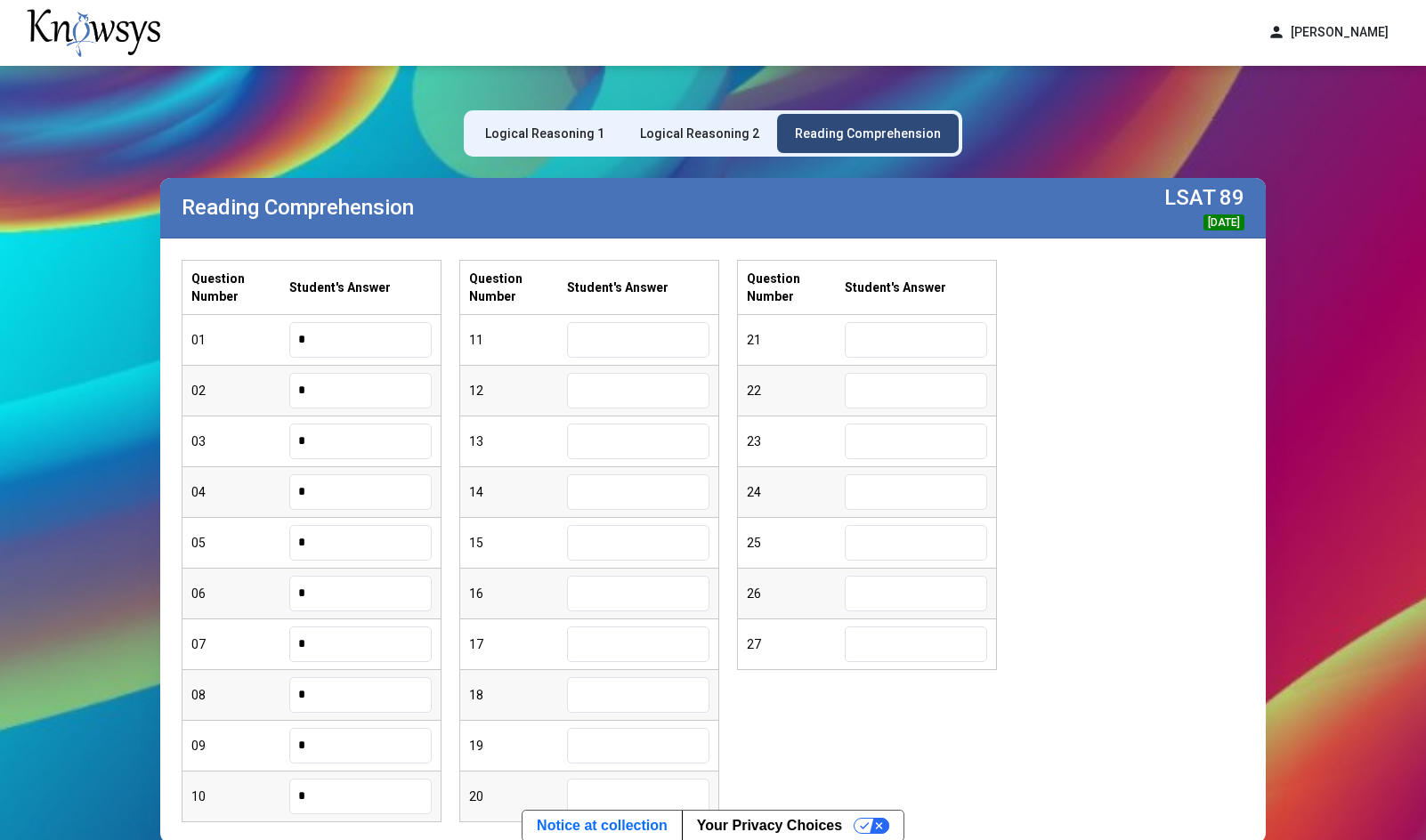
type input "*"
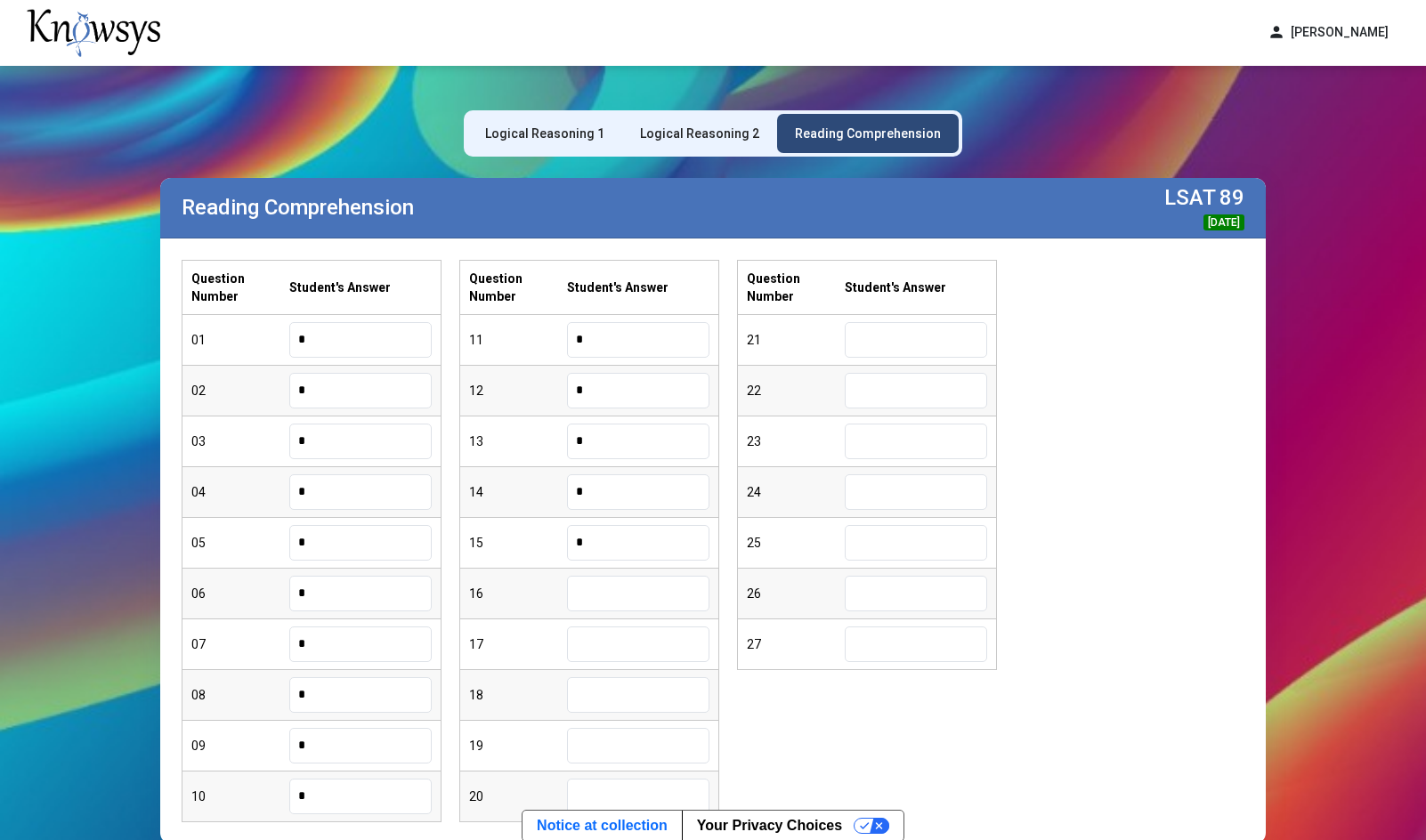
type input "*"
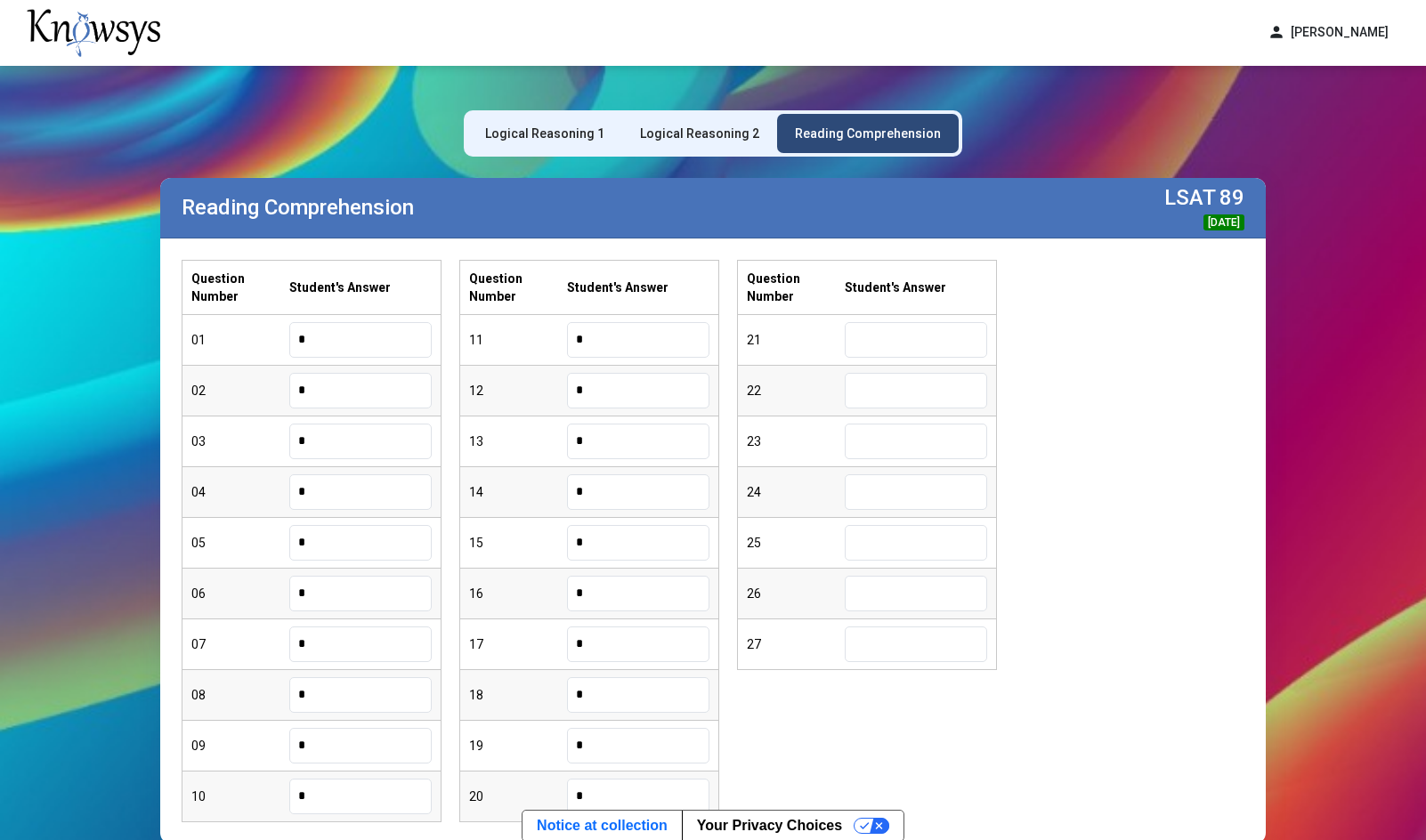
type input "*"
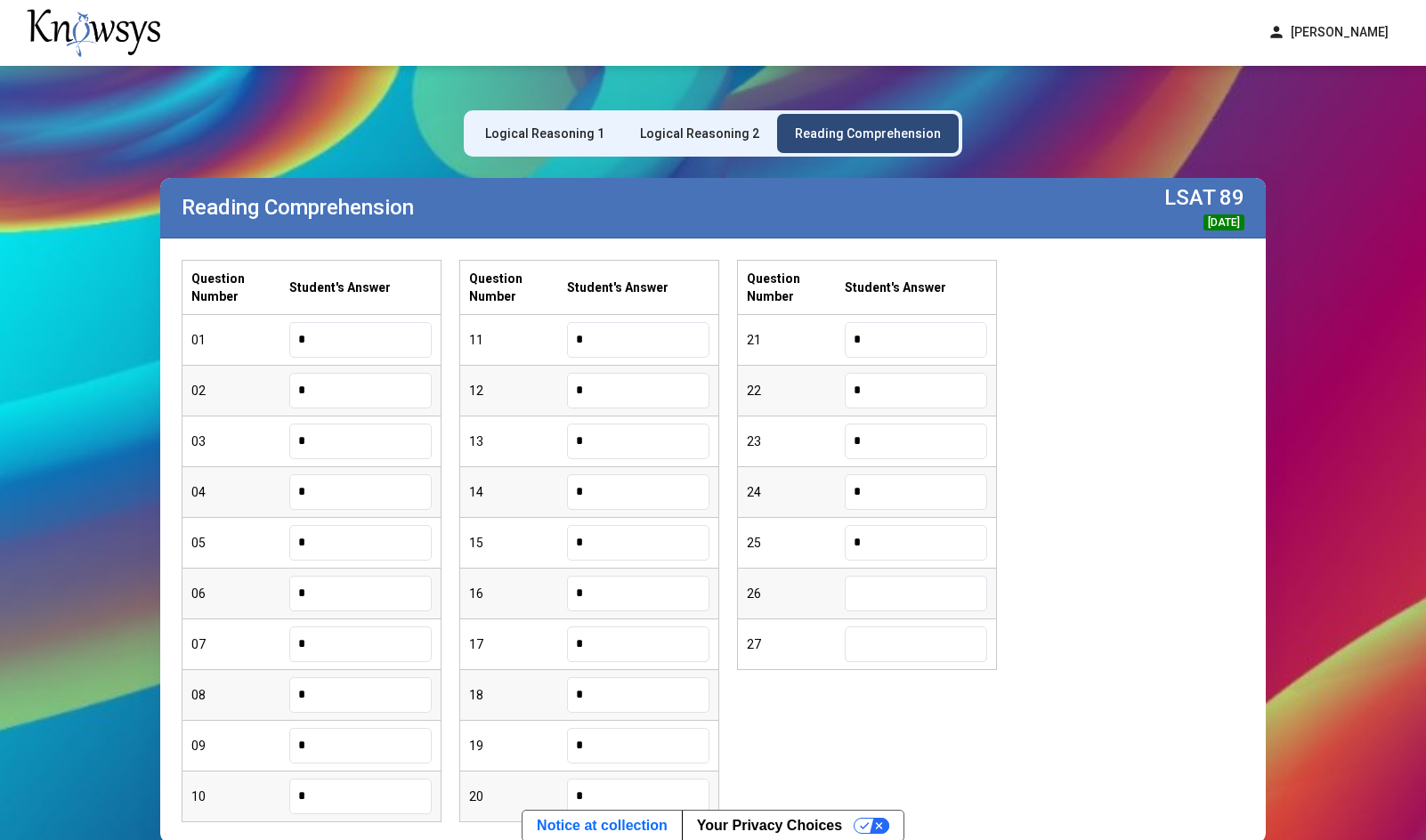
type input "*"
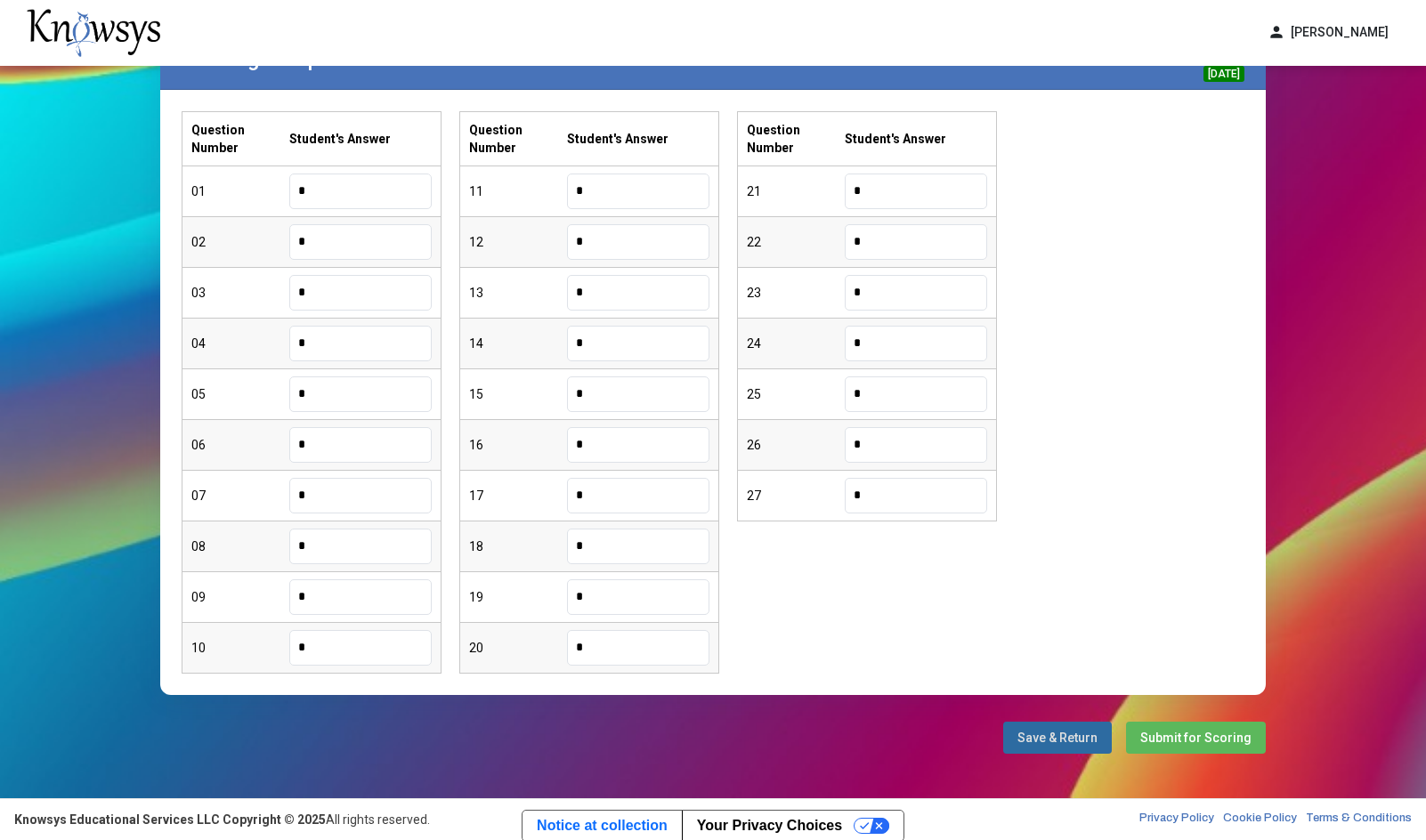
click at [1193, 727] on button "Submit for Scoring" at bounding box center [1196, 738] width 140 height 32
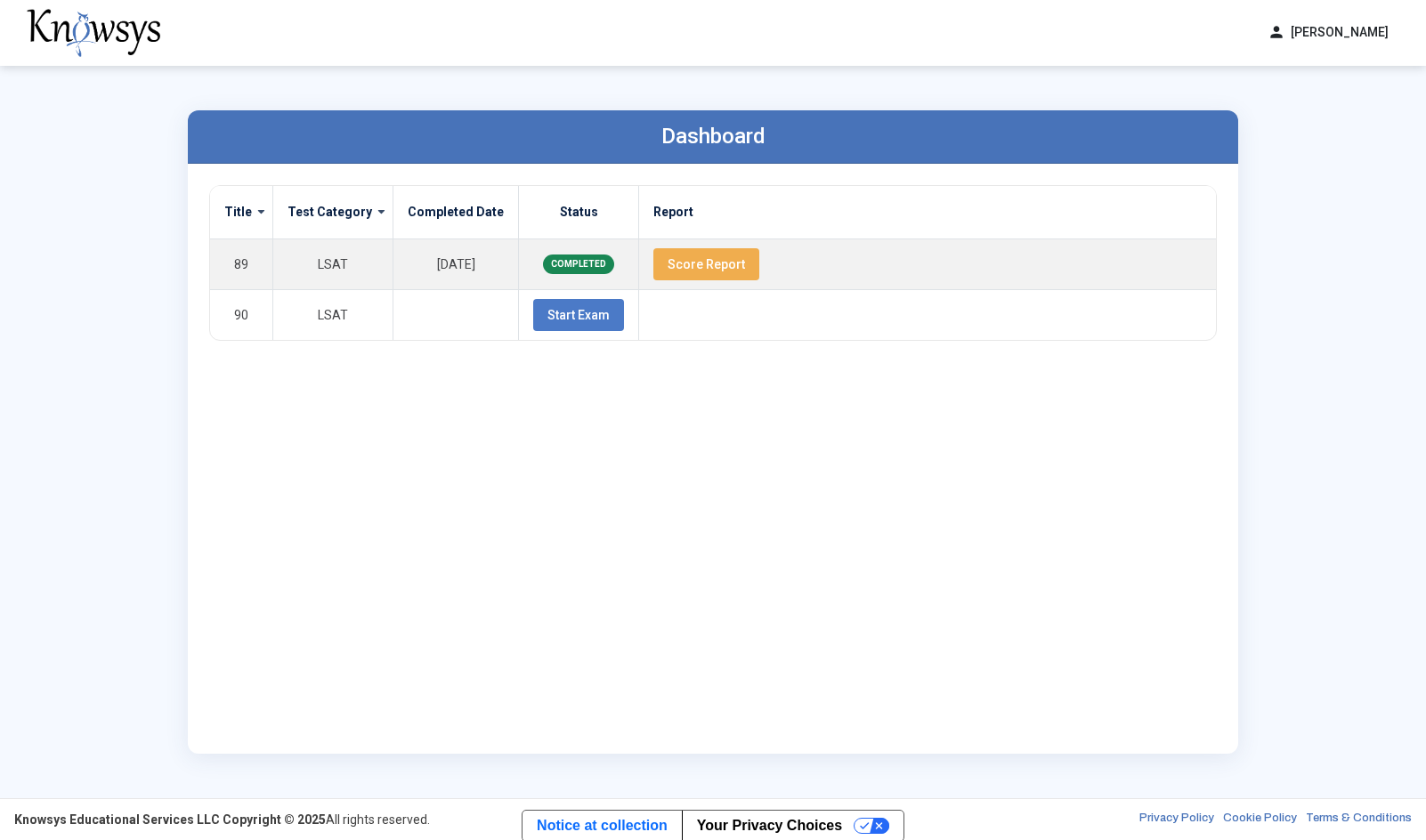
click at [159, 431] on div "Dashboard Title Test Category Completed Date Status Report 89 LSAT [DATE] COMPL…" at bounding box center [713, 432] width 1426 height 733
click at [676, 273] on button "Score Report" at bounding box center [706, 264] width 106 height 32
click at [762, 549] on div "Title Test Category Completed Date Status Report 89 LSAT [DATE] COMPLETED Score…" at bounding box center [712, 459] width 1007 height 548
click at [146, 292] on div "Dashboard Title Test Category Completed Date Status Report 89 LSAT [DATE] COMPL…" at bounding box center [713, 432] width 1426 height 733
click at [954, 60] on div "person [PERSON_NAME] dashboard Dashboard lock_reset Change Password logout Log …" at bounding box center [713, 32] width 1426 height 66
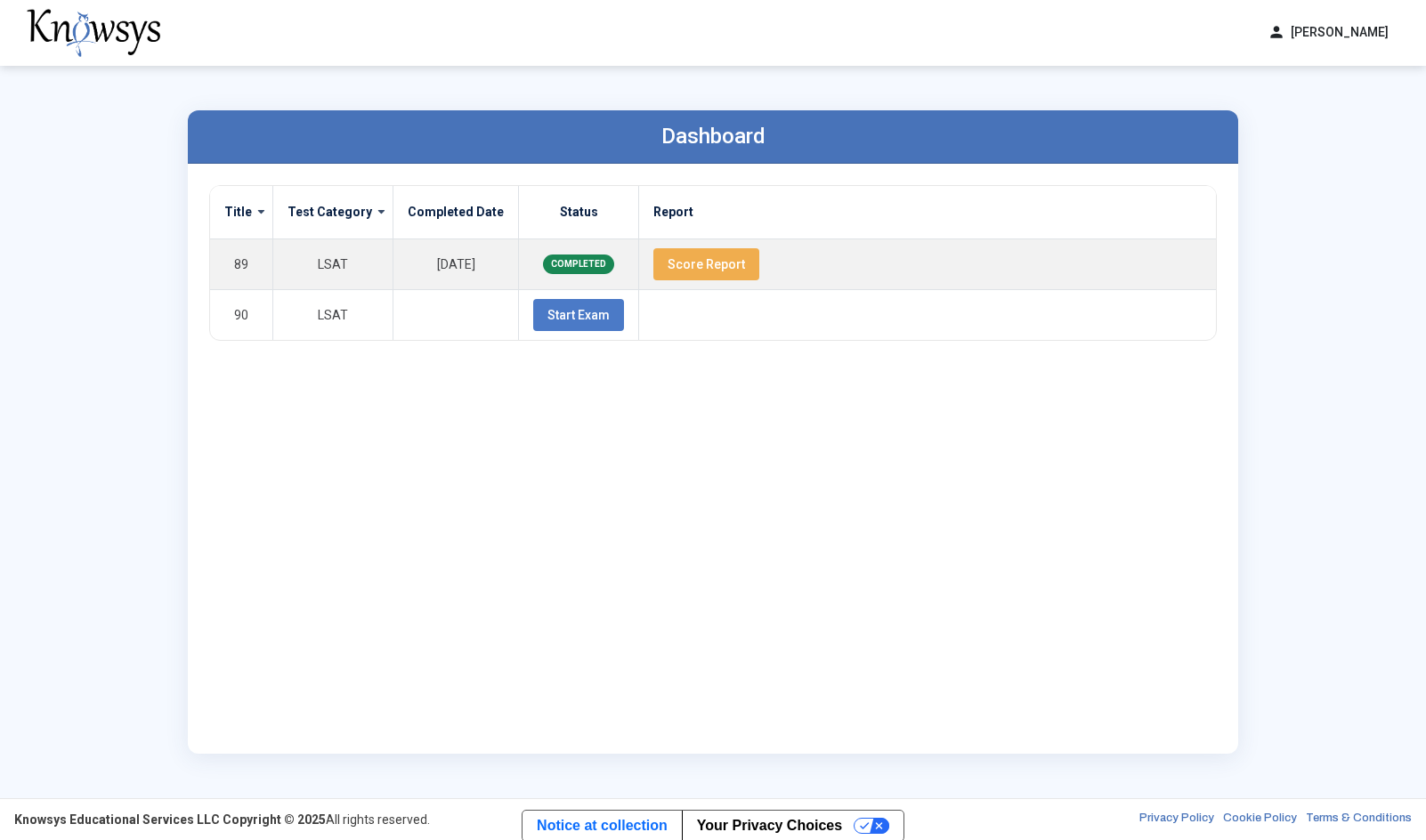
drag, startPoint x: 1372, startPoint y: 412, endPoint x: 1361, endPoint y: 422, distance: 14.9
click at [1372, 412] on div "Dashboard Title Test Category Completed Date Status Report 89 LSAT [DATE] COMPL…" at bounding box center [713, 432] width 1426 height 733
click at [1292, 282] on div "Dashboard Title Test Category Completed Date Status Report 89 LSAT [DATE] COMPL…" at bounding box center [713, 432] width 1426 height 733
click at [81, 363] on div "Dashboard Title Test Category Completed Date Status Report 89 LSAT [DATE] COMPL…" at bounding box center [713, 432] width 1426 height 733
click at [306, 380] on div "Title Test Category Completed Date Status Report 89 LSAT [DATE] COMPLETED Score…" at bounding box center [712, 459] width 1007 height 548
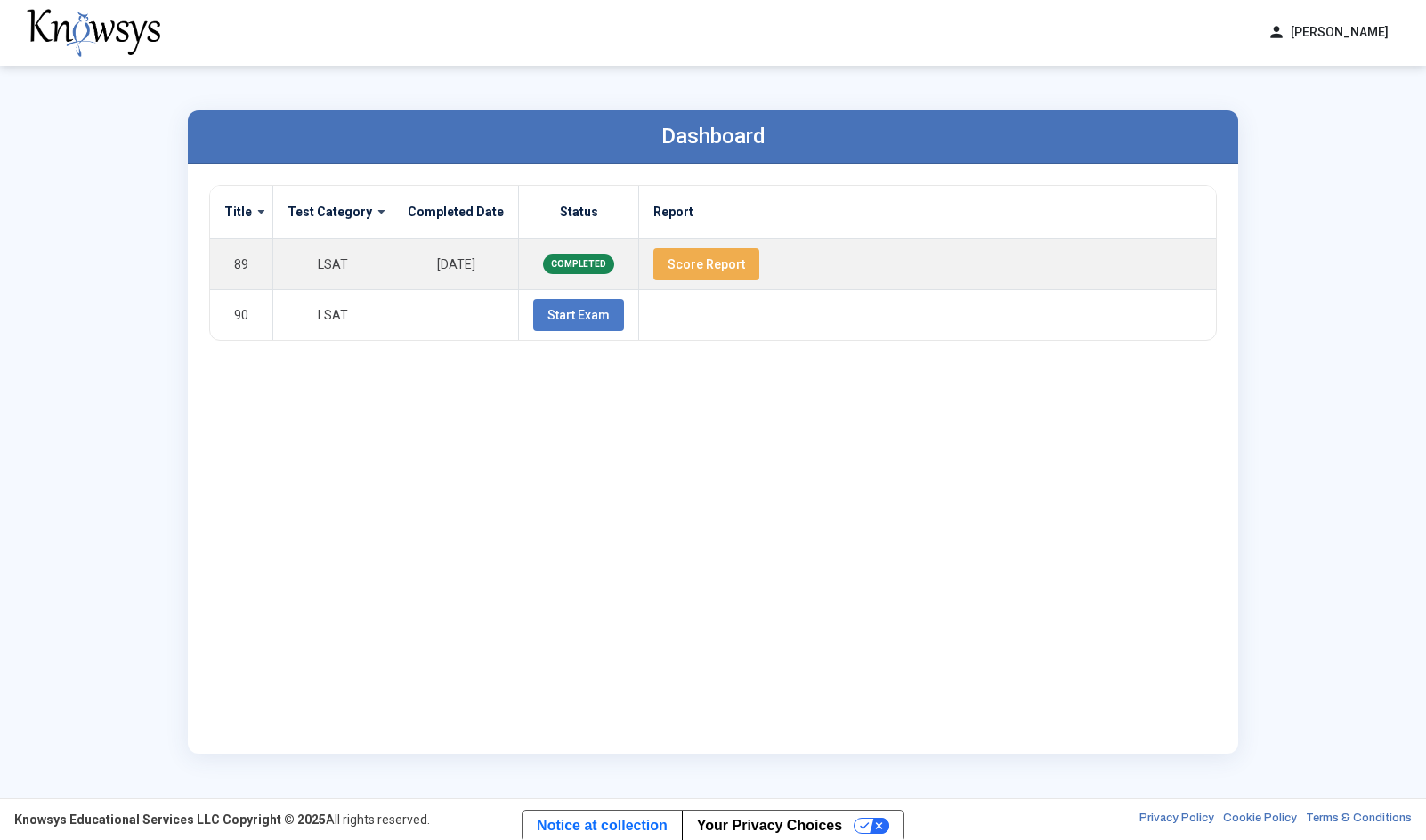
click at [443, 41] on div "person [PERSON_NAME] dashboard Dashboard lock_reset Change Password logout Log …" at bounding box center [713, 32] width 1426 height 66
click at [274, 41] on div "person [PERSON_NAME] dashboard Dashboard lock_reset Change Password logout Log …" at bounding box center [713, 32] width 1426 height 66
